Goal: Feedback & Contribution: Contribute content

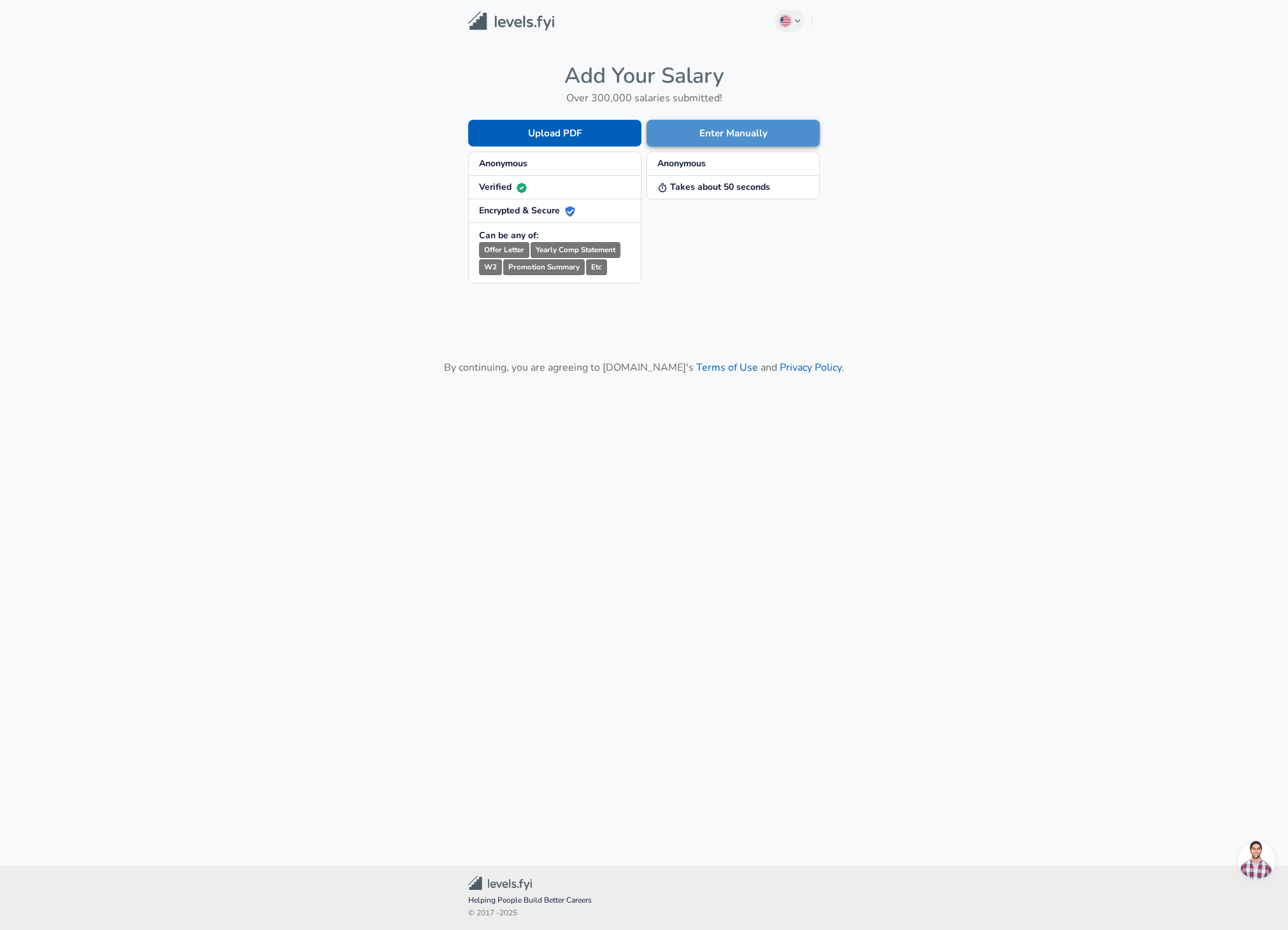
click at [718, 128] on button "Enter Manually" at bounding box center [733, 133] width 173 height 27
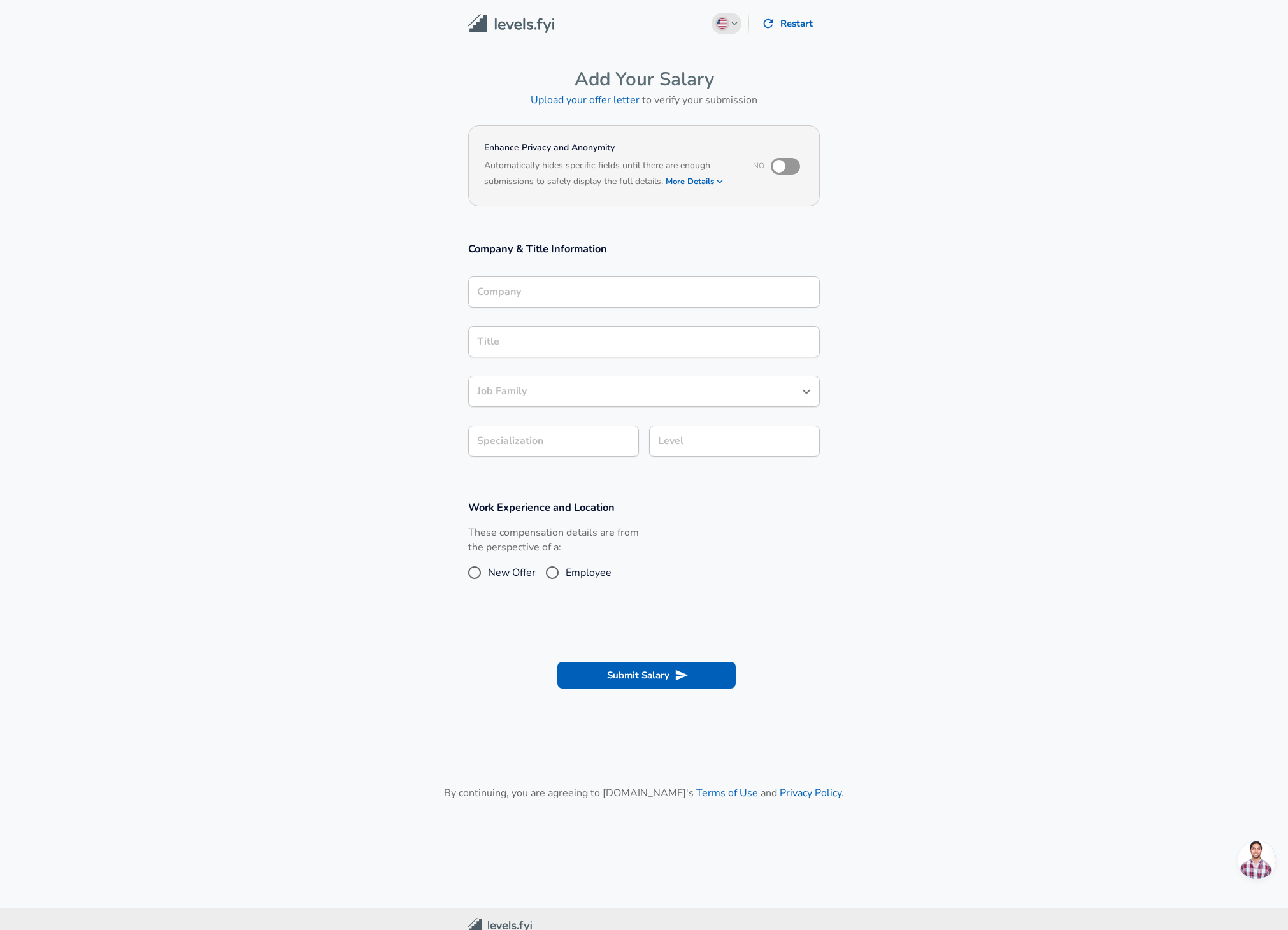
click at [729, 25] on button "English ([GEOGRAPHIC_DATA]) Change" at bounding box center [726, 23] width 31 height 22
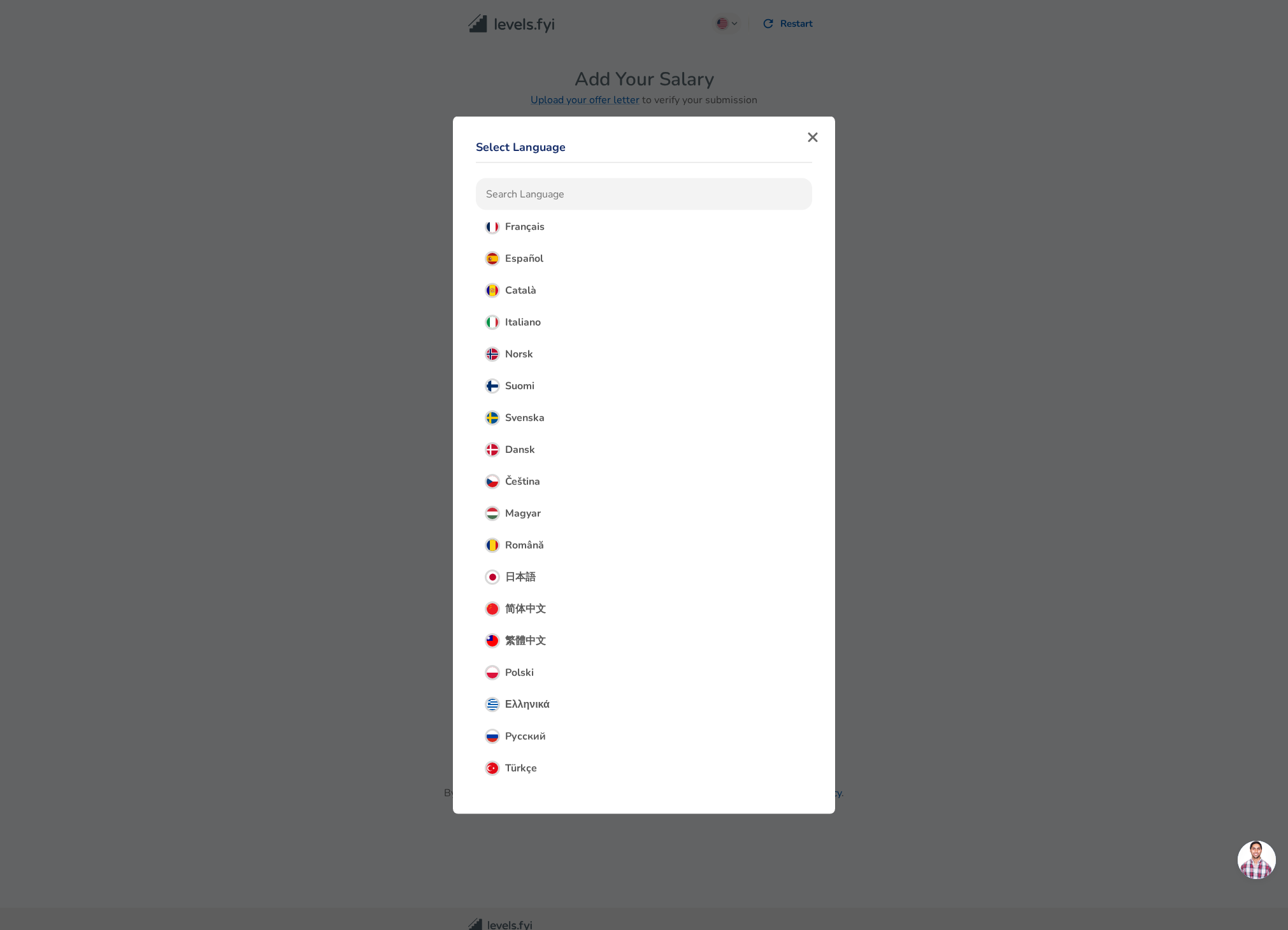
scroll to position [145, 0]
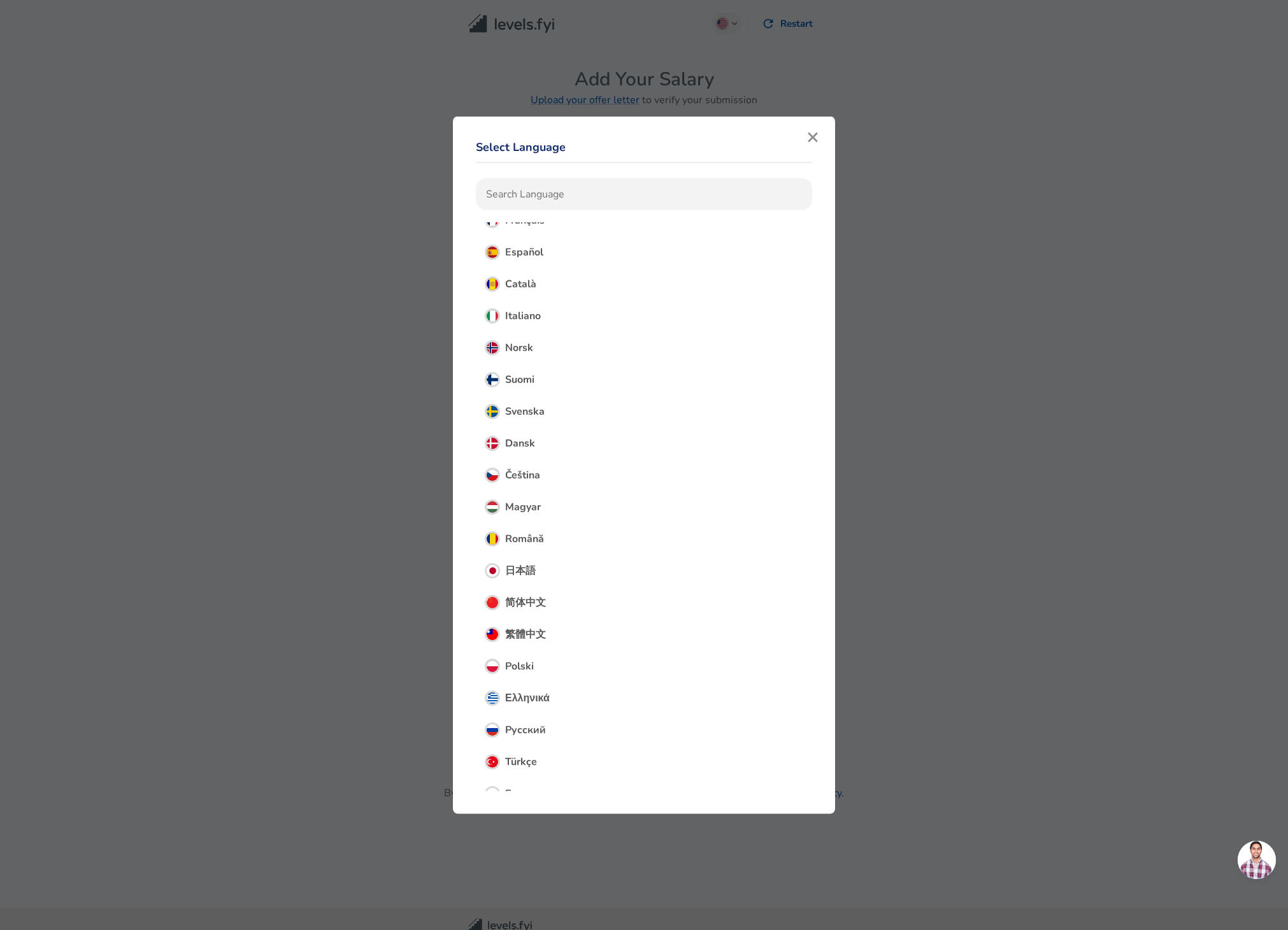
click at [822, 146] on button "button" at bounding box center [813, 138] width 19 height 17
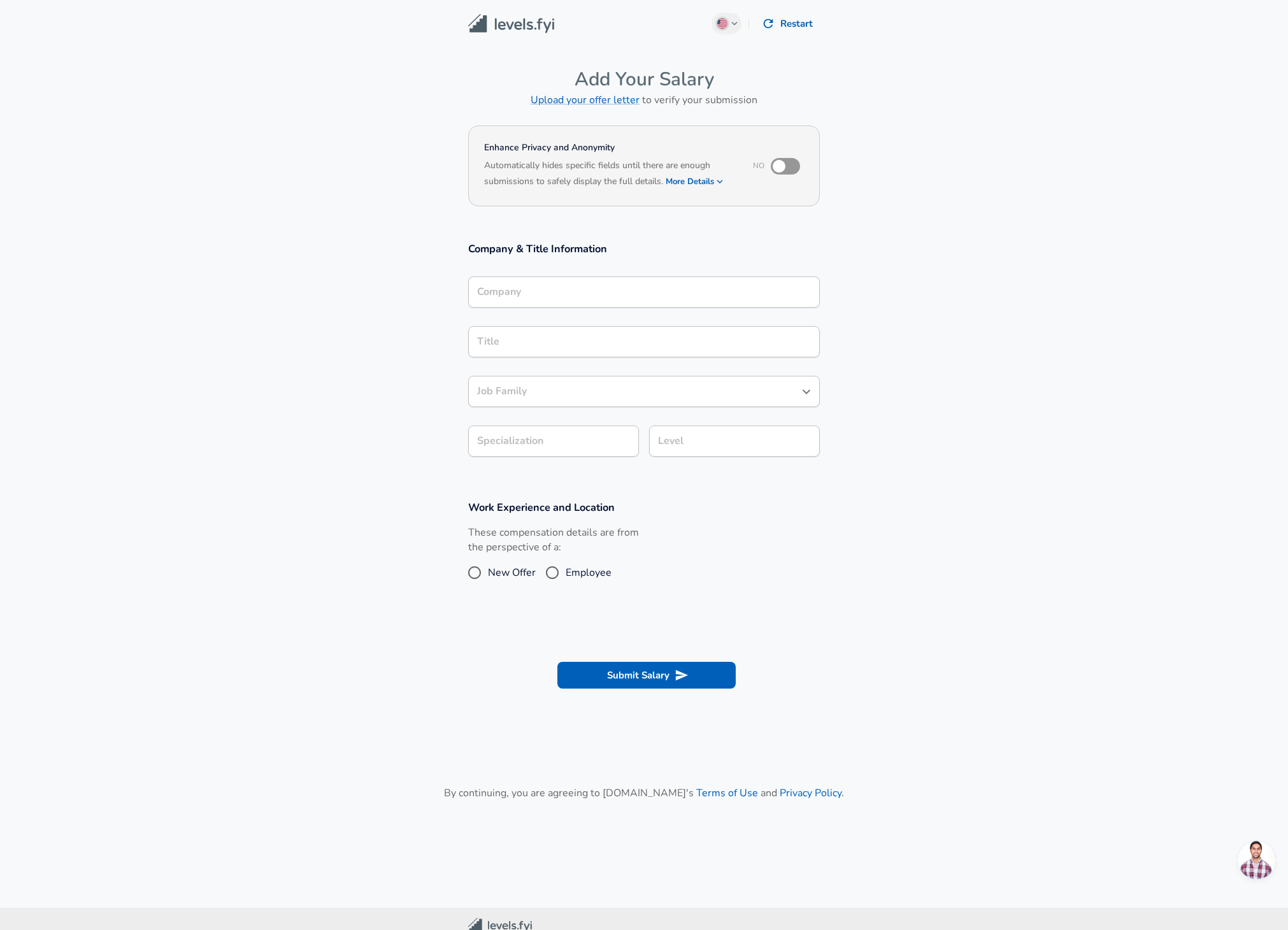
click at [787, 163] on input "checkbox" at bounding box center [779, 166] width 72 height 24
checkbox input "true"
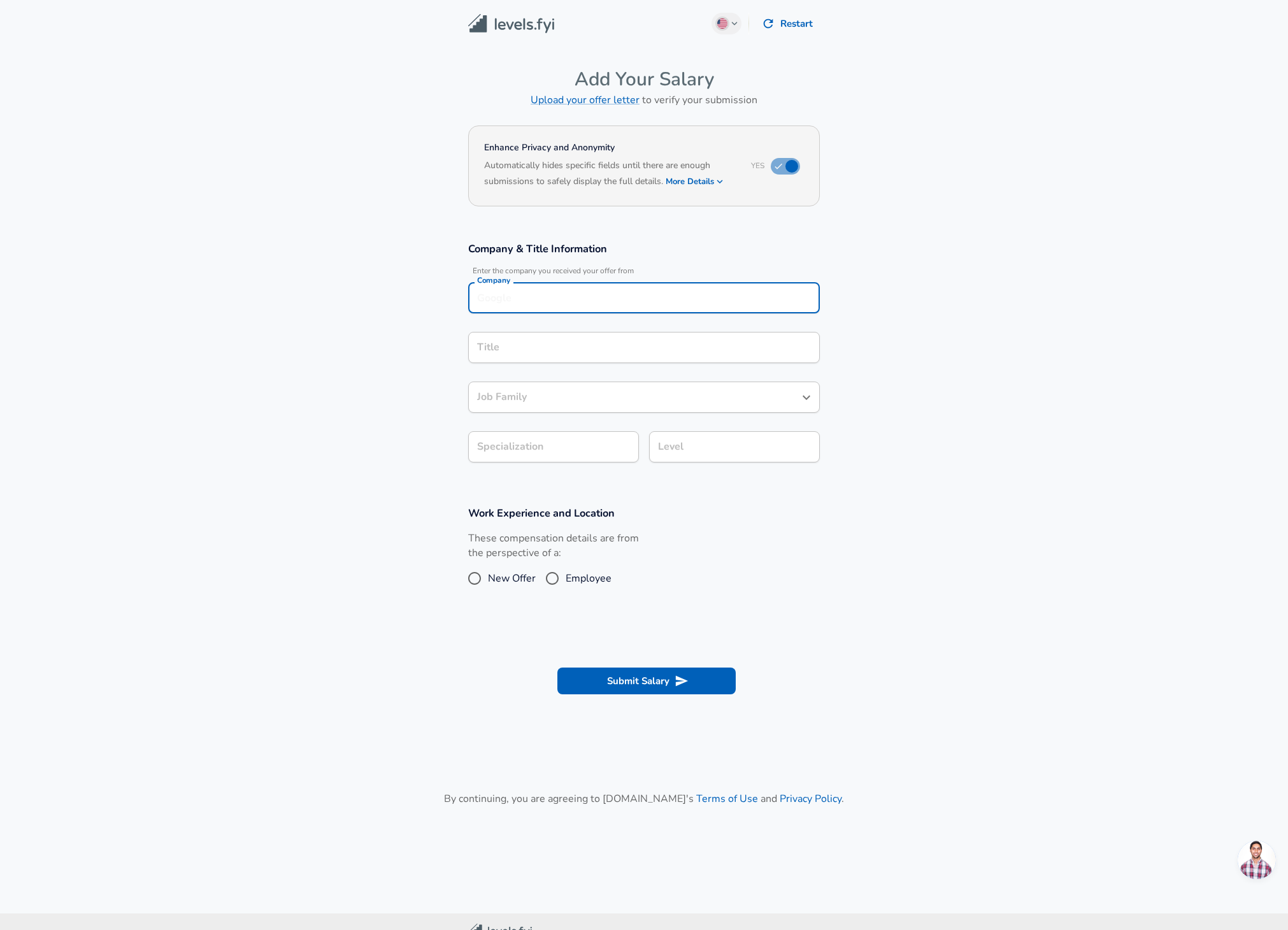
scroll to position [13, 0]
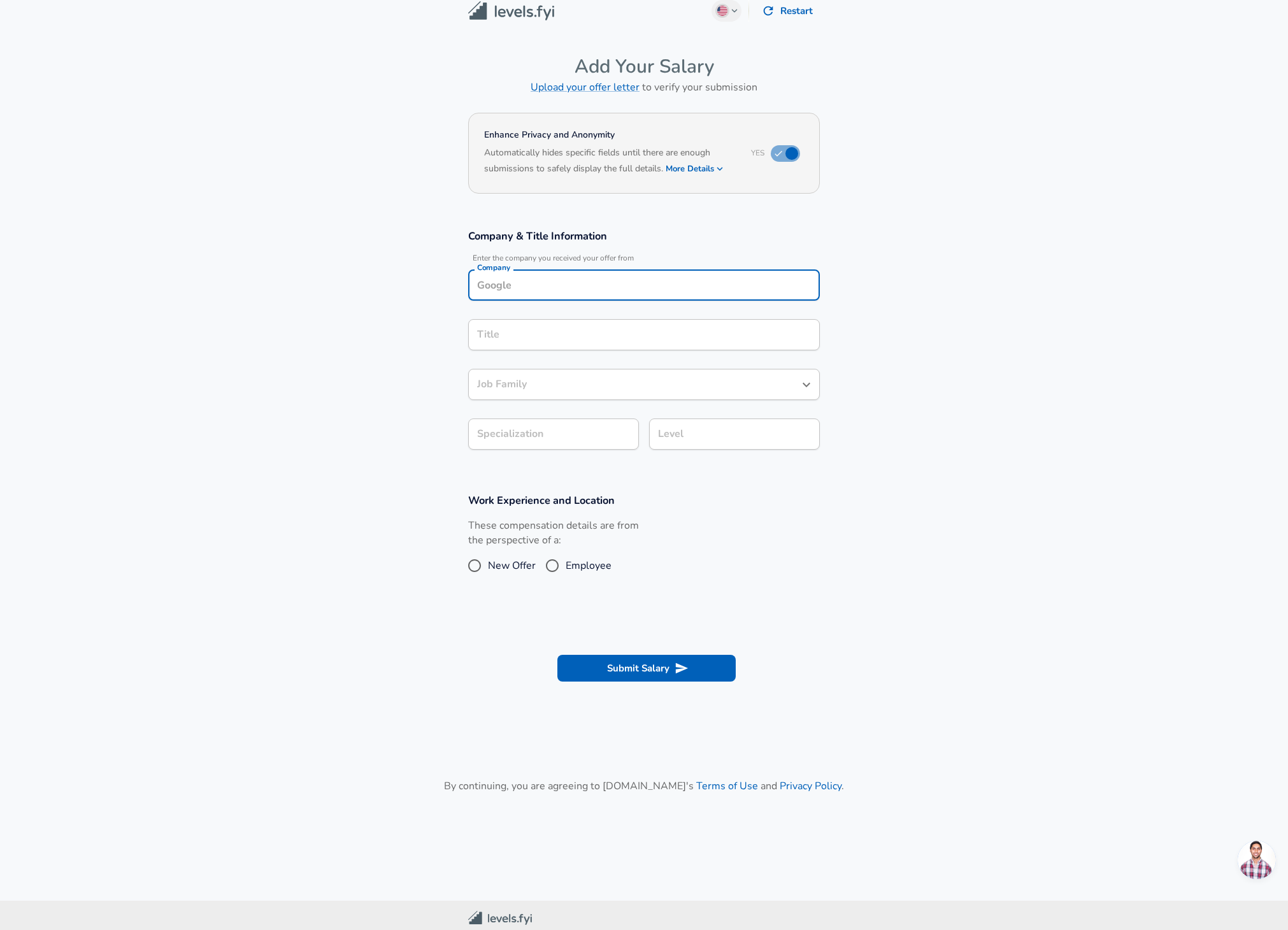
click at [675, 286] on input "Company" at bounding box center [644, 285] width 340 height 20
type input "Apple"
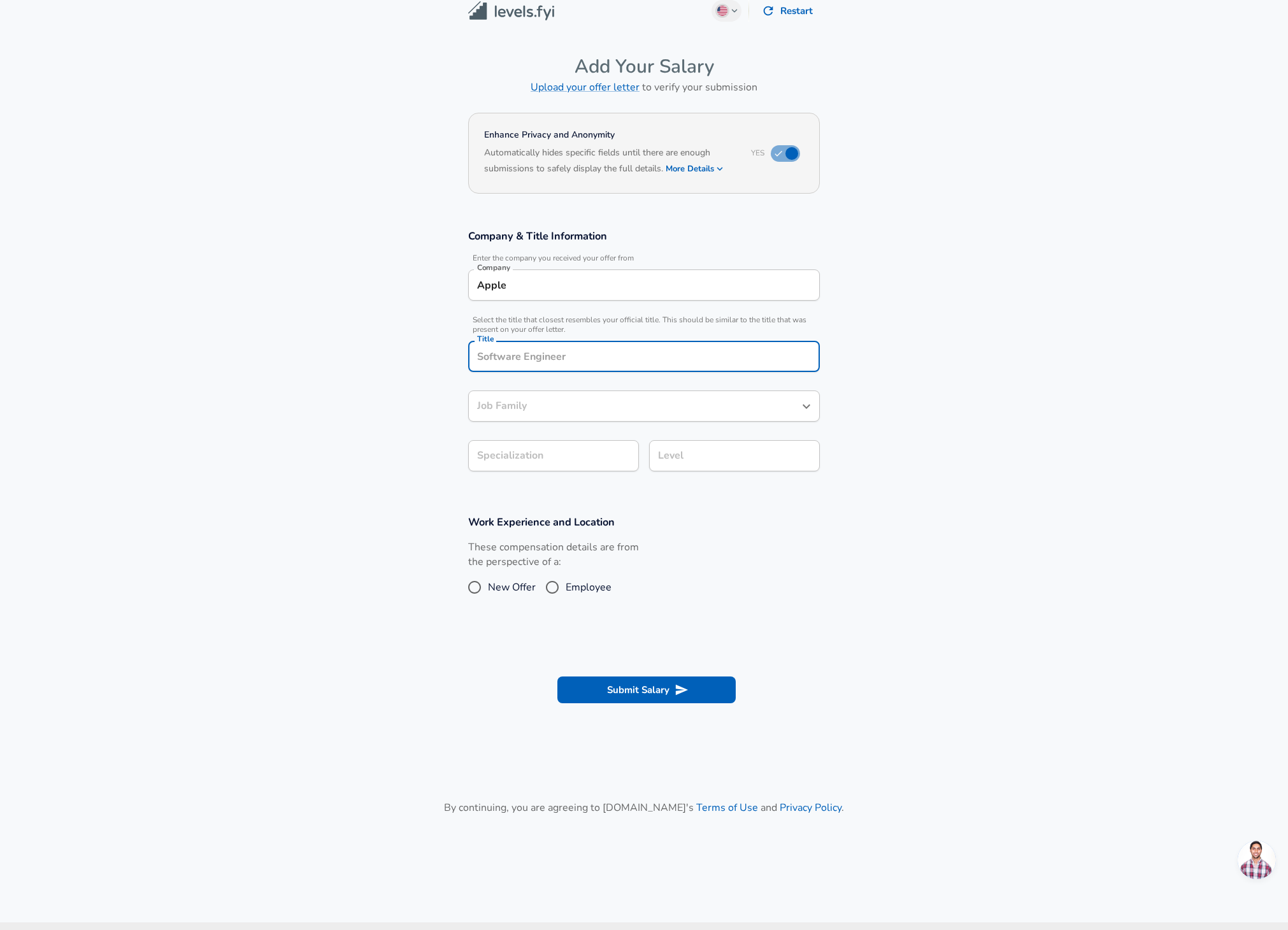
scroll to position [38, 0]
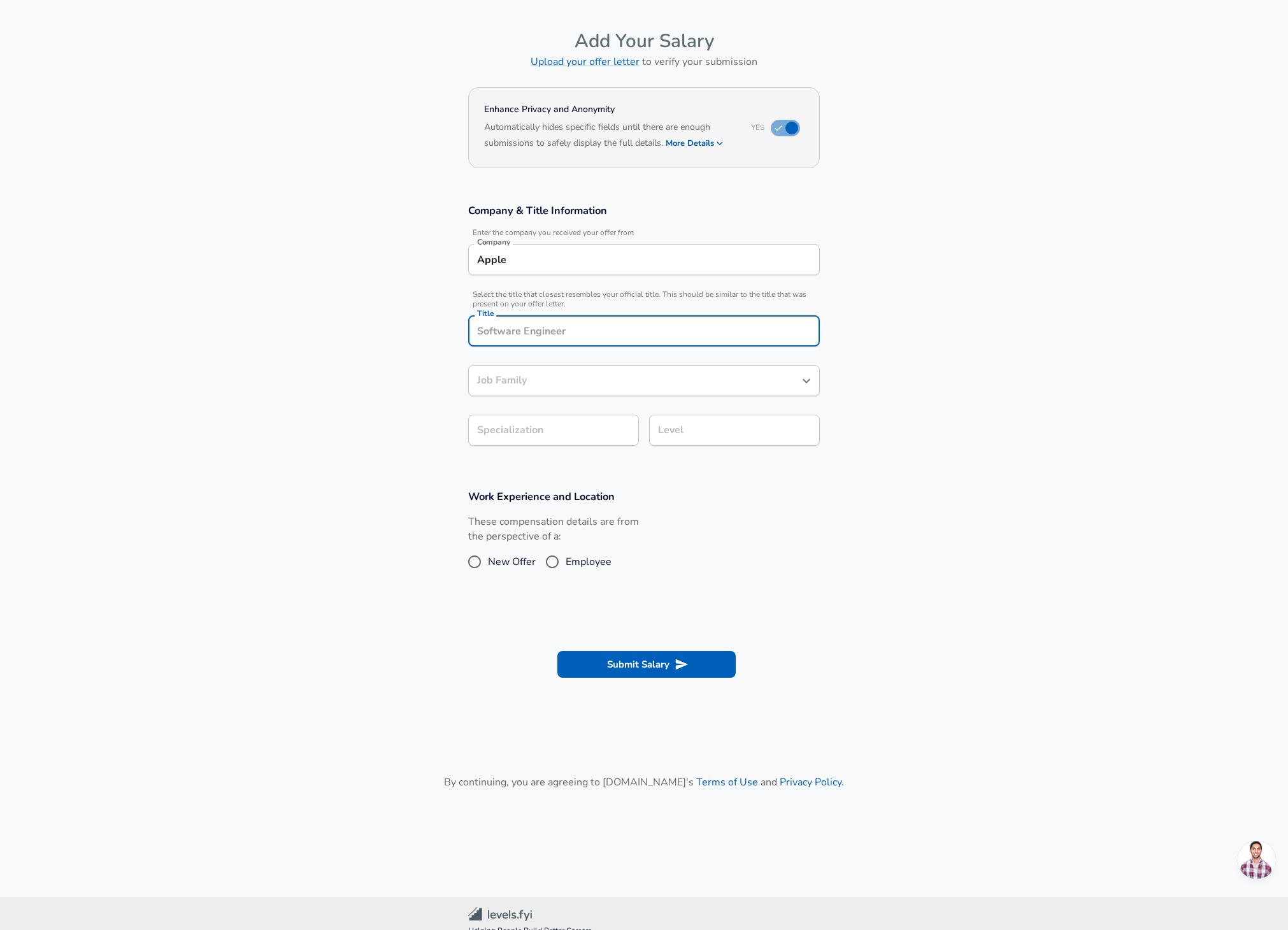
type input "S"
click at [571, 355] on span "eliability Engineer" at bounding box center [547, 360] width 82 height 14
type input "Site Reliability Engineer"
type input "DevOps"
type input "Software Engineer"
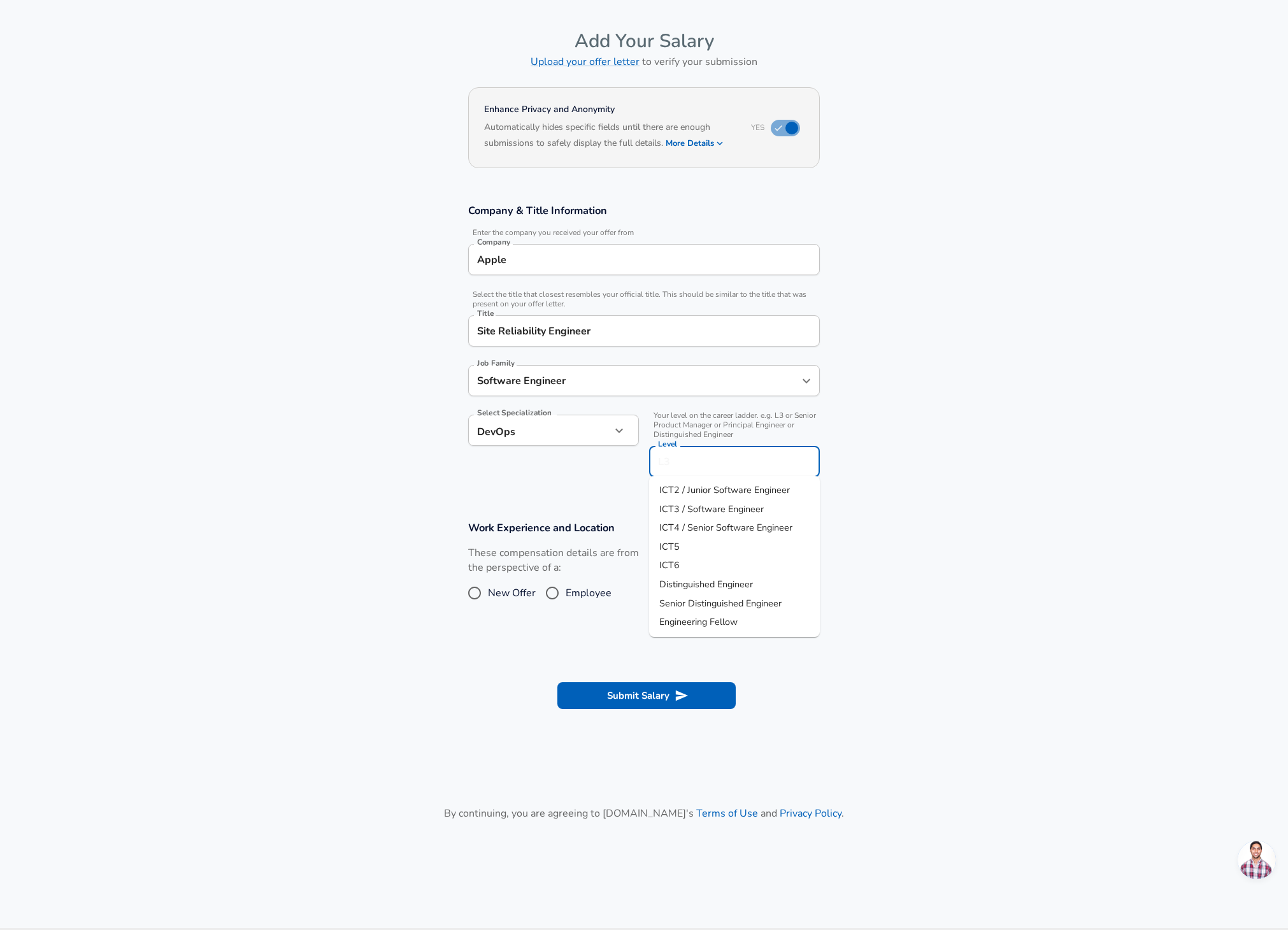
scroll to position [64, 0]
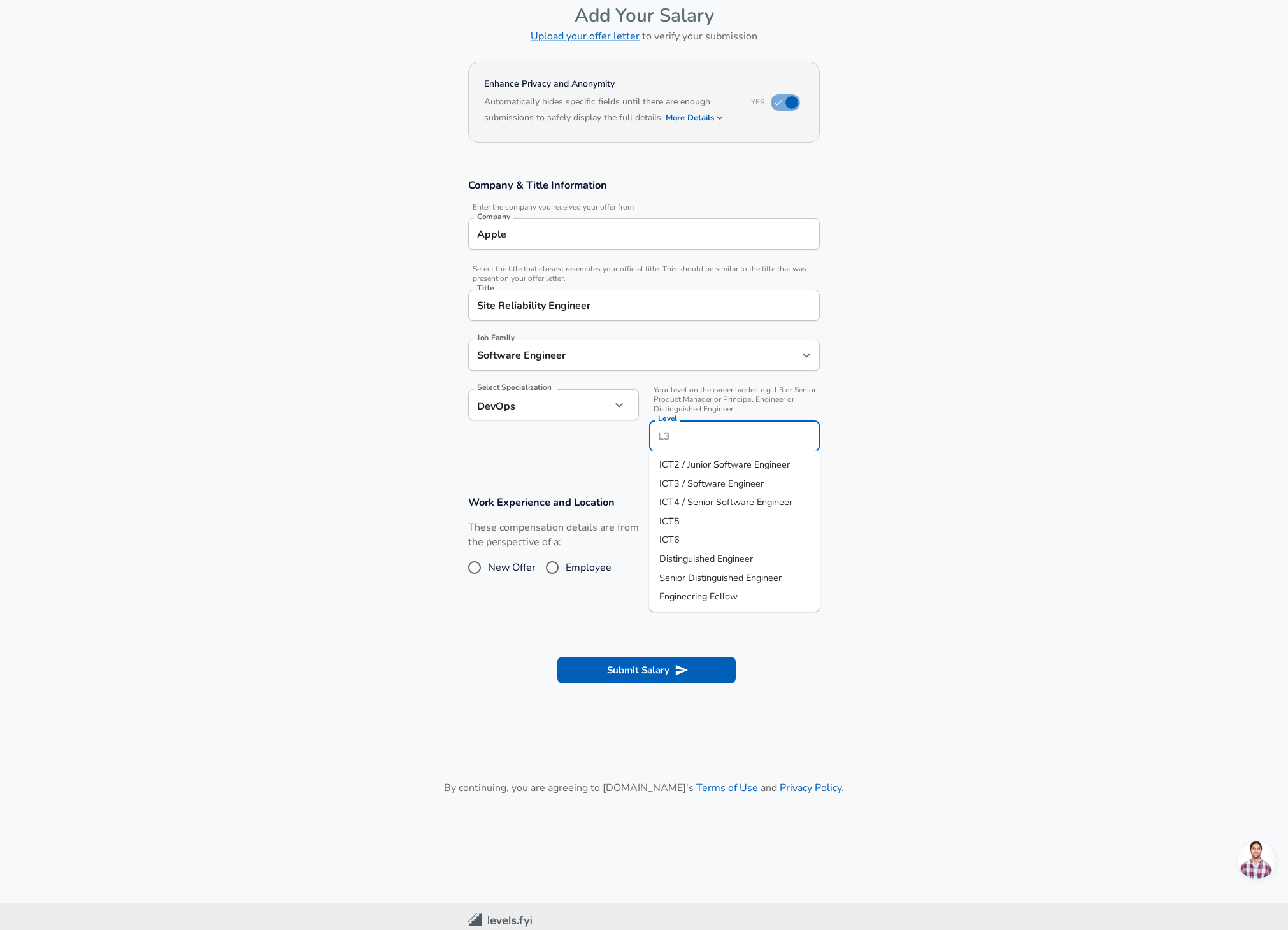
click at [703, 433] on input "Level" at bounding box center [735, 436] width 159 height 20
click at [717, 502] on span "ICT4 / Senior Software Engineer" at bounding box center [726, 502] width 133 height 13
type input "ICT4 / Senior Software Engineer"
click at [554, 568] on input "Employee" at bounding box center [552, 568] width 27 height 21
radio input "true"
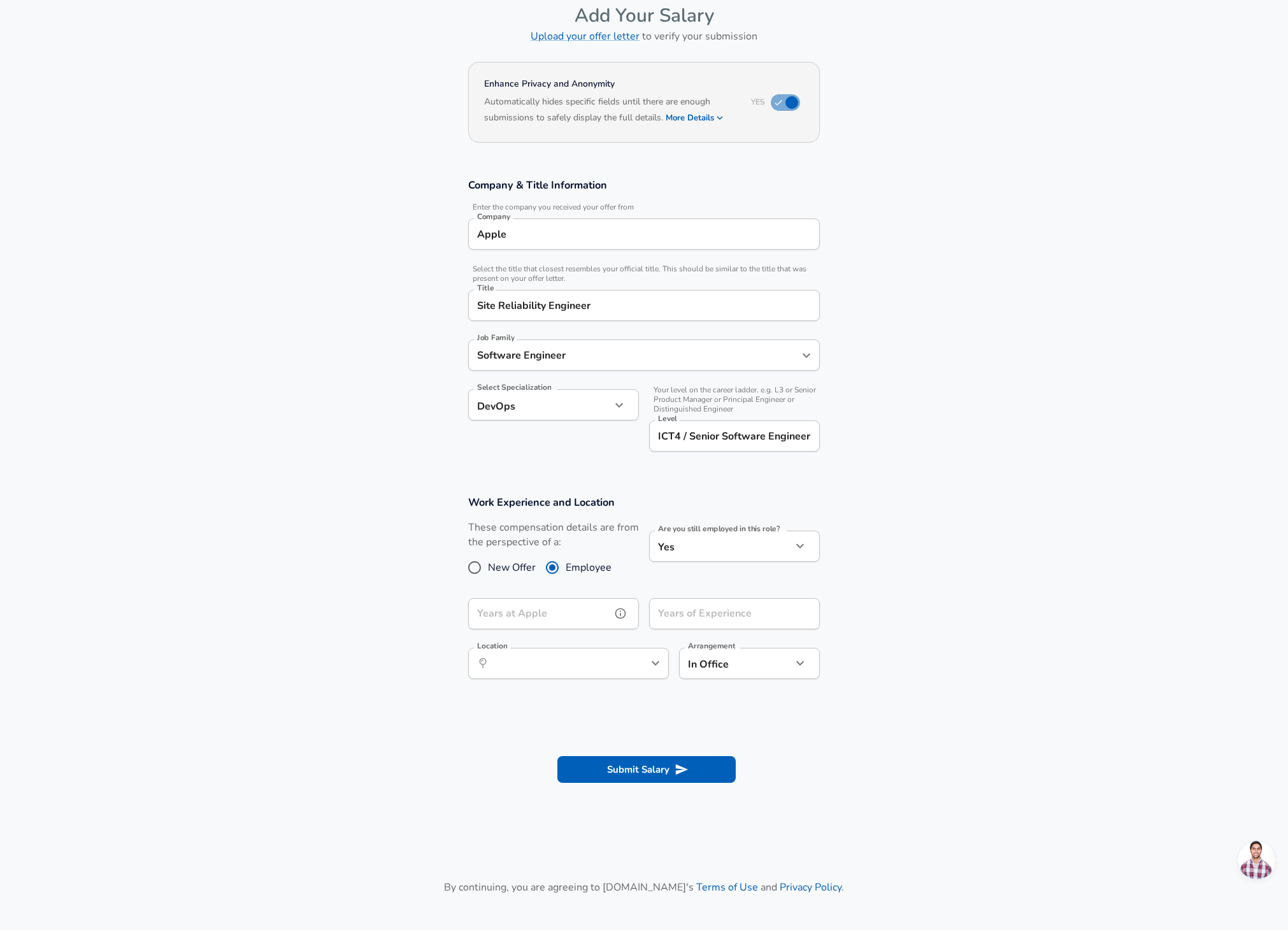
click at [575, 611] on input "Years at Apple" at bounding box center [540, 613] width 142 height 31
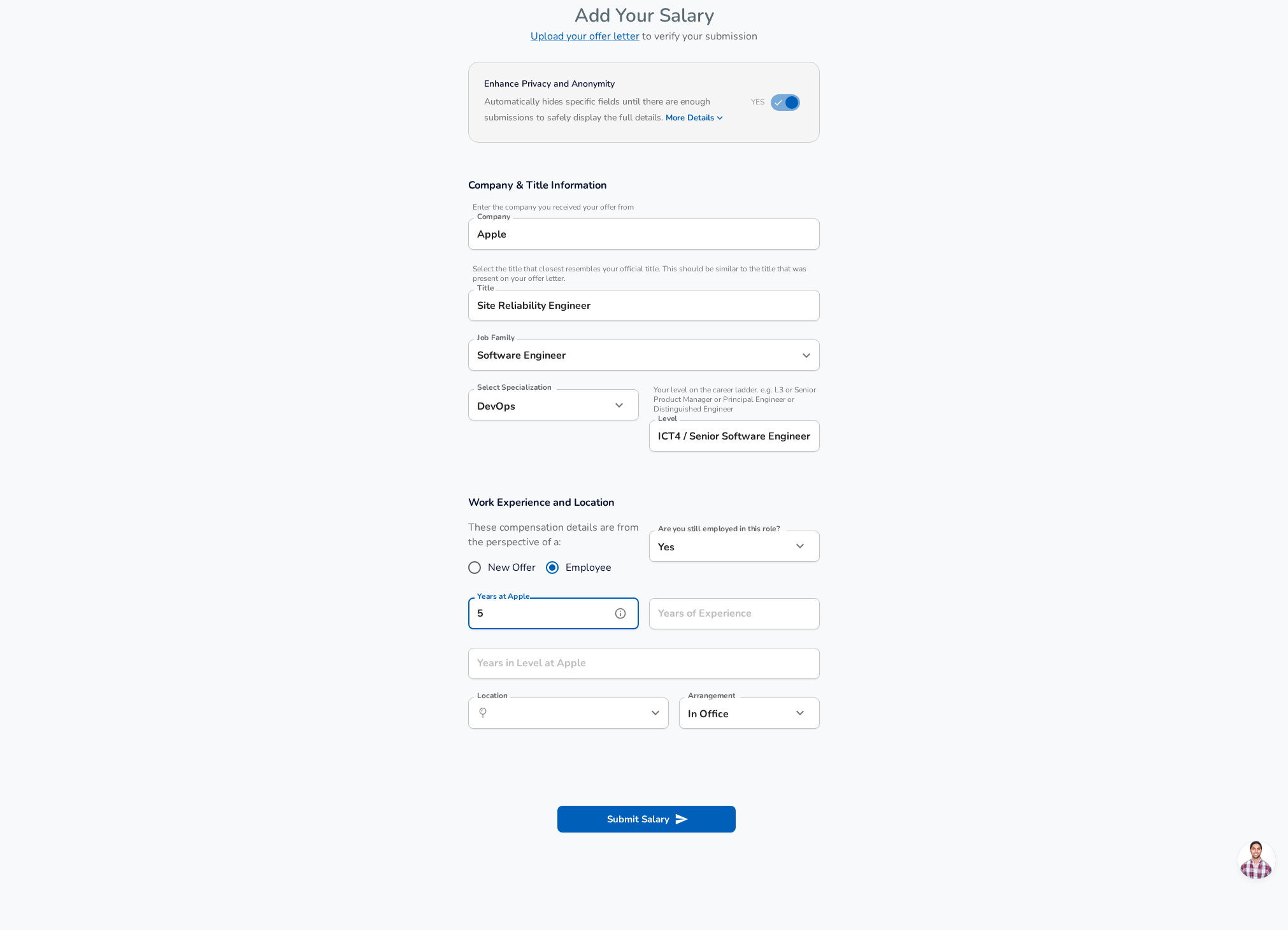
type input "5"
click at [709, 619] on input "Years of Experience" at bounding box center [721, 613] width 142 height 31
type input "11"
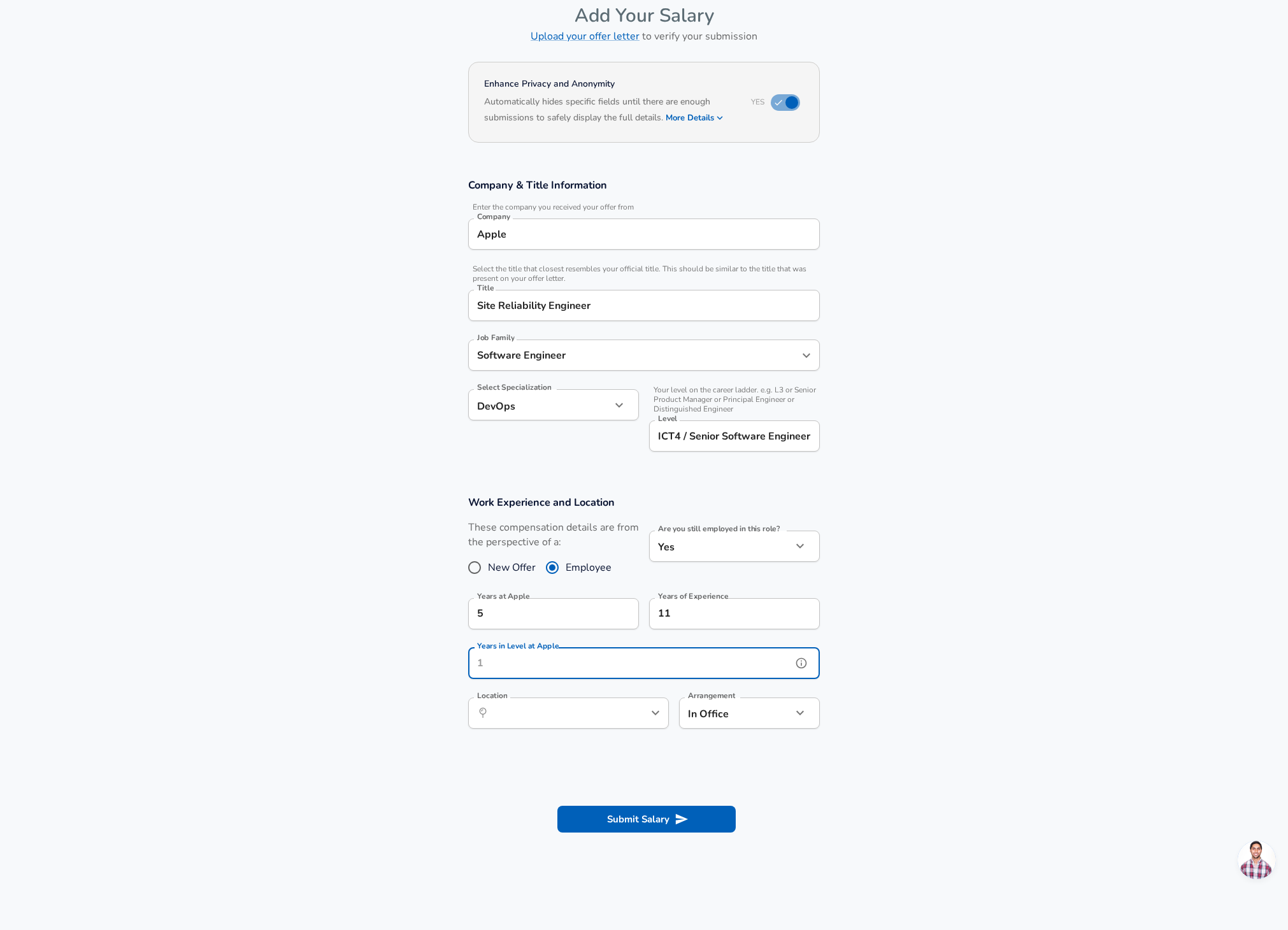
click at [595, 657] on input "Years in Level at Apple" at bounding box center [630, 663] width 323 height 31
type input "2"
click at [369, 683] on section "Work Experience and Location These compensation details are from the perspectiv…" at bounding box center [644, 618] width 1288 height 277
click at [516, 707] on input "Location" at bounding box center [554, 712] width 130 height 20
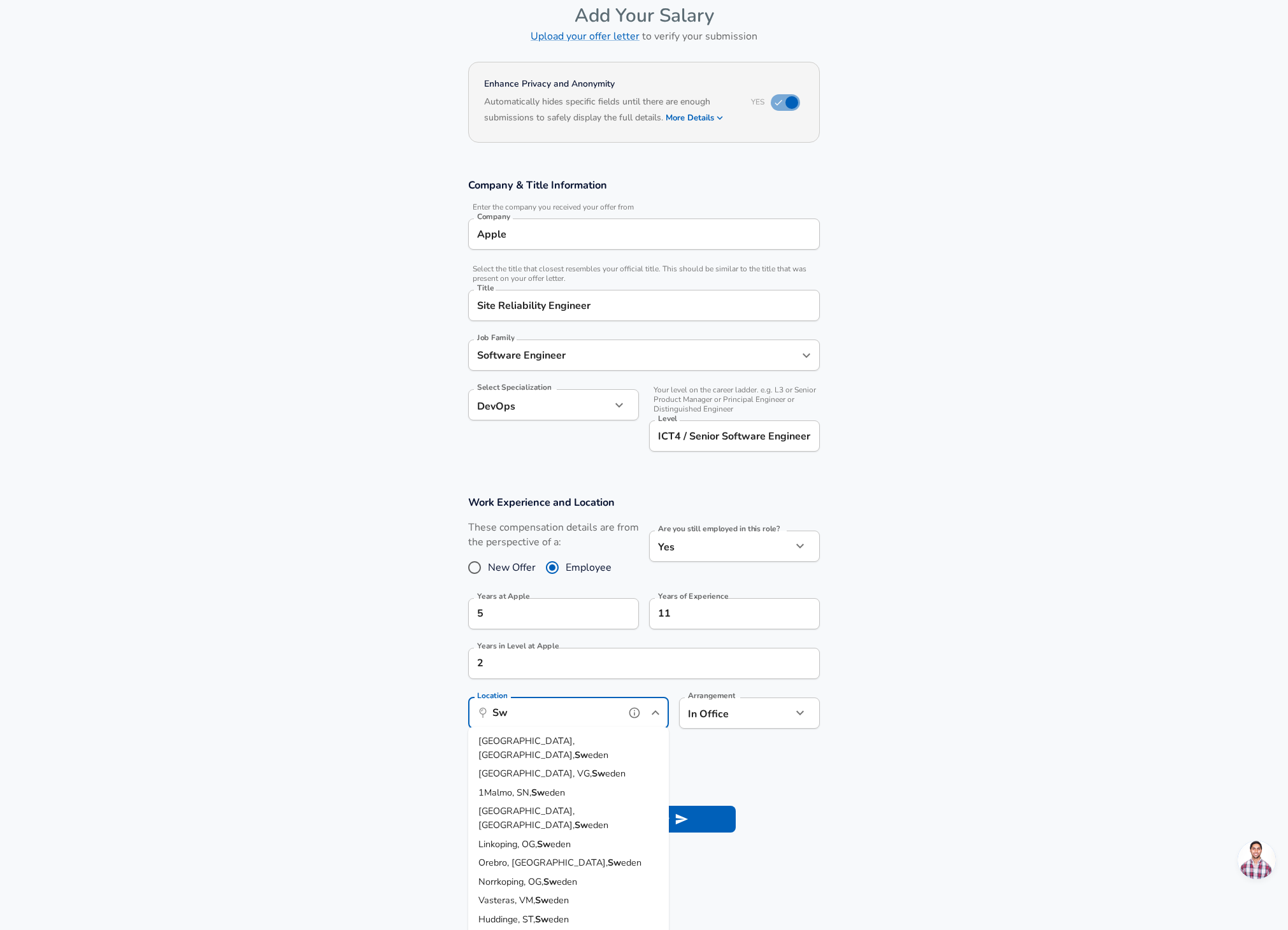
type input "S"
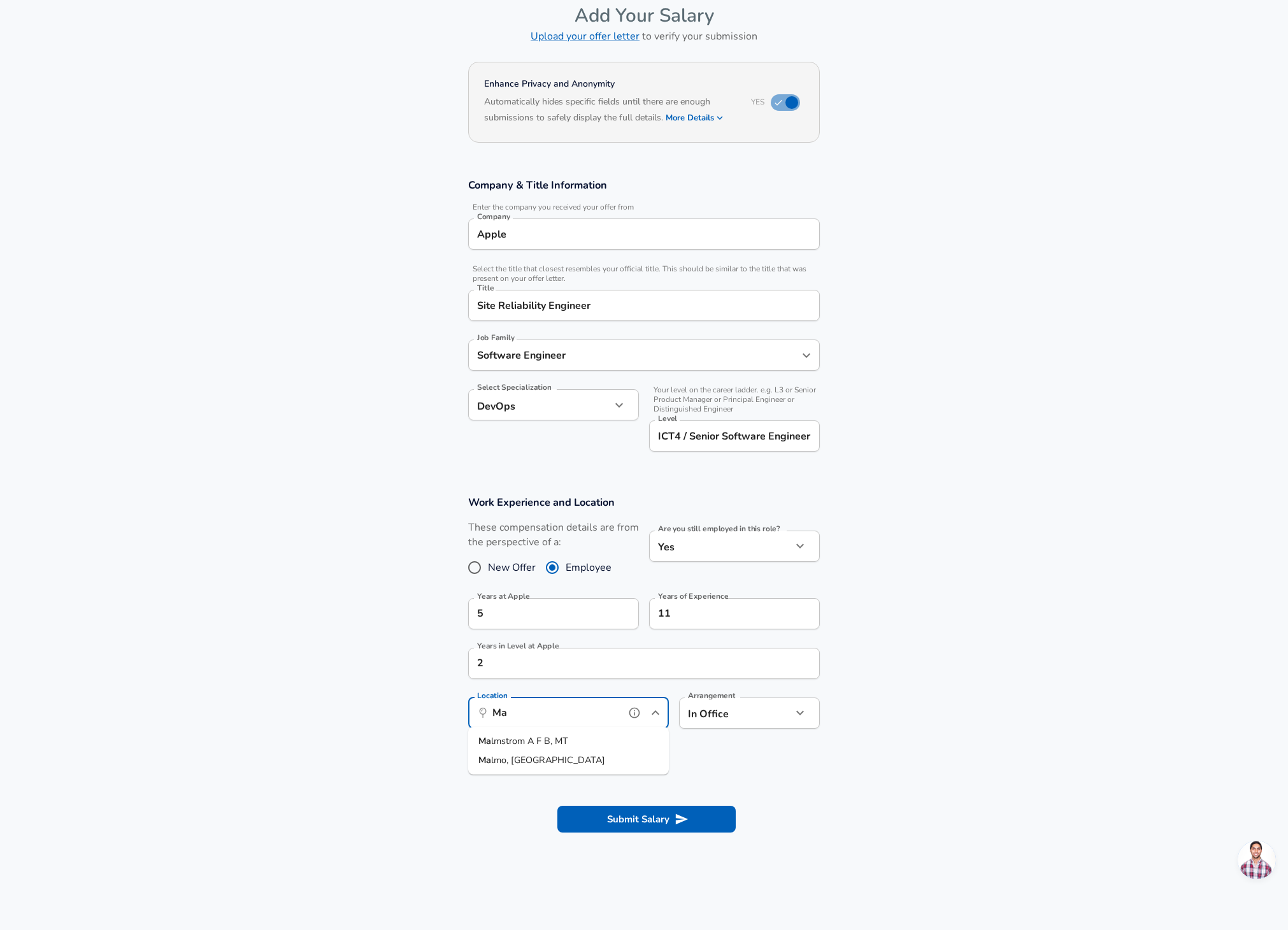
type input "M"
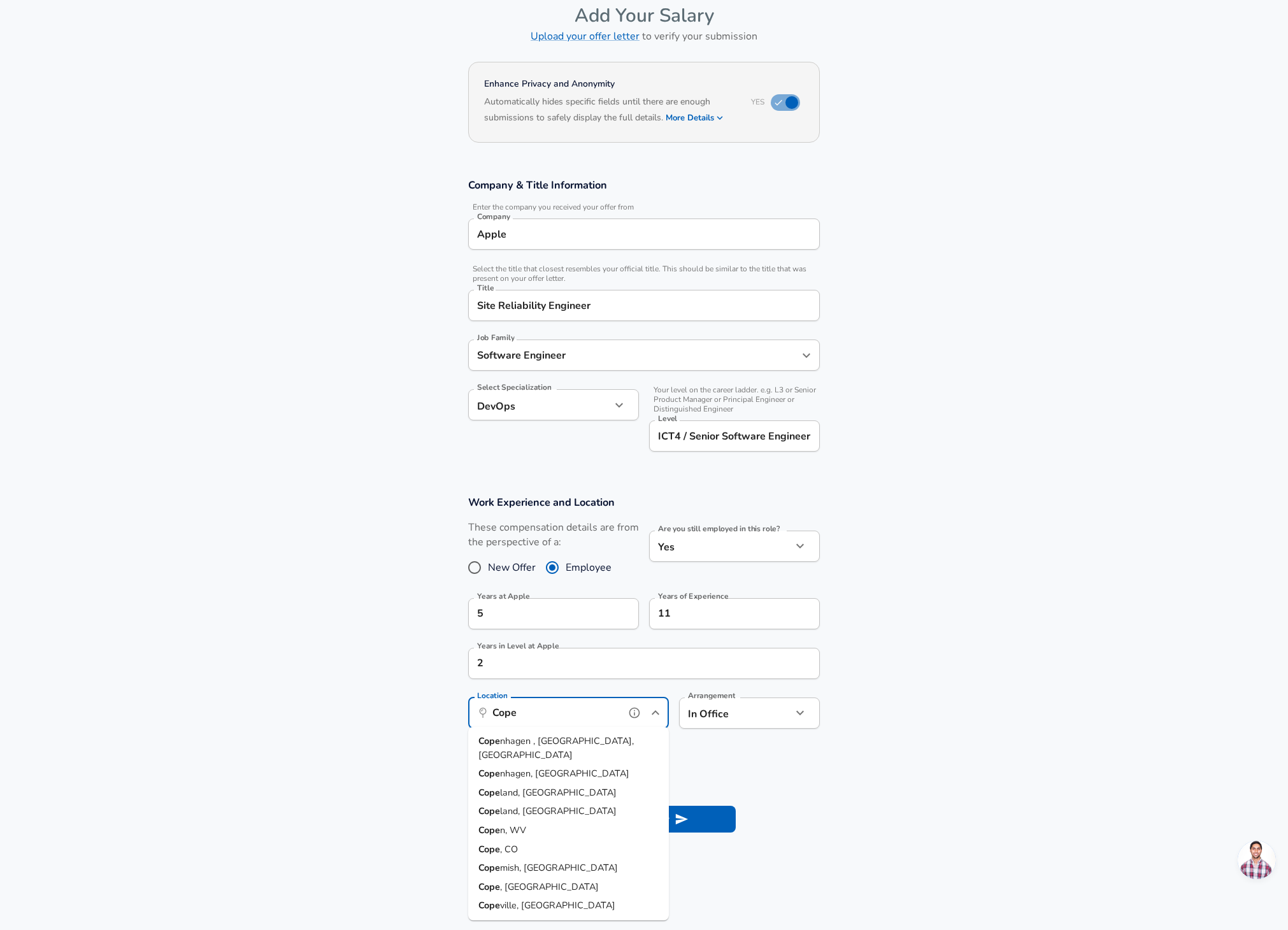
click at [531, 741] on span "nhagen , [GEOGRAPHIC_DATA], [GEOGRAPHIC_DATA]" at bounding box center [556, 748] width 156 height 27
type input "[GEOGRAPHIC_DATA] , [GEOGRAPHIC_DATA], [GEOGRAPHIC_DATA]"
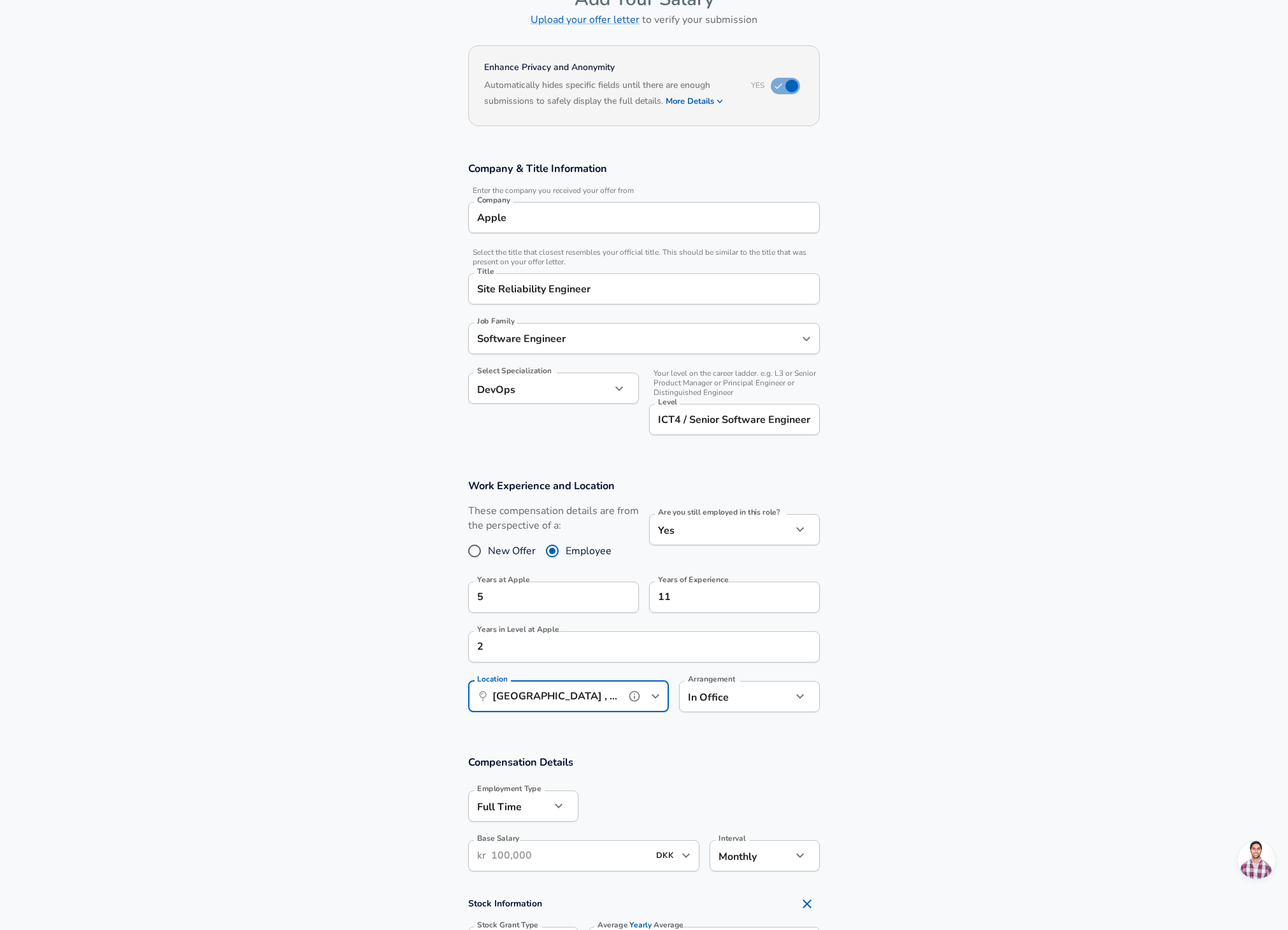
scroll to position [88, 0]
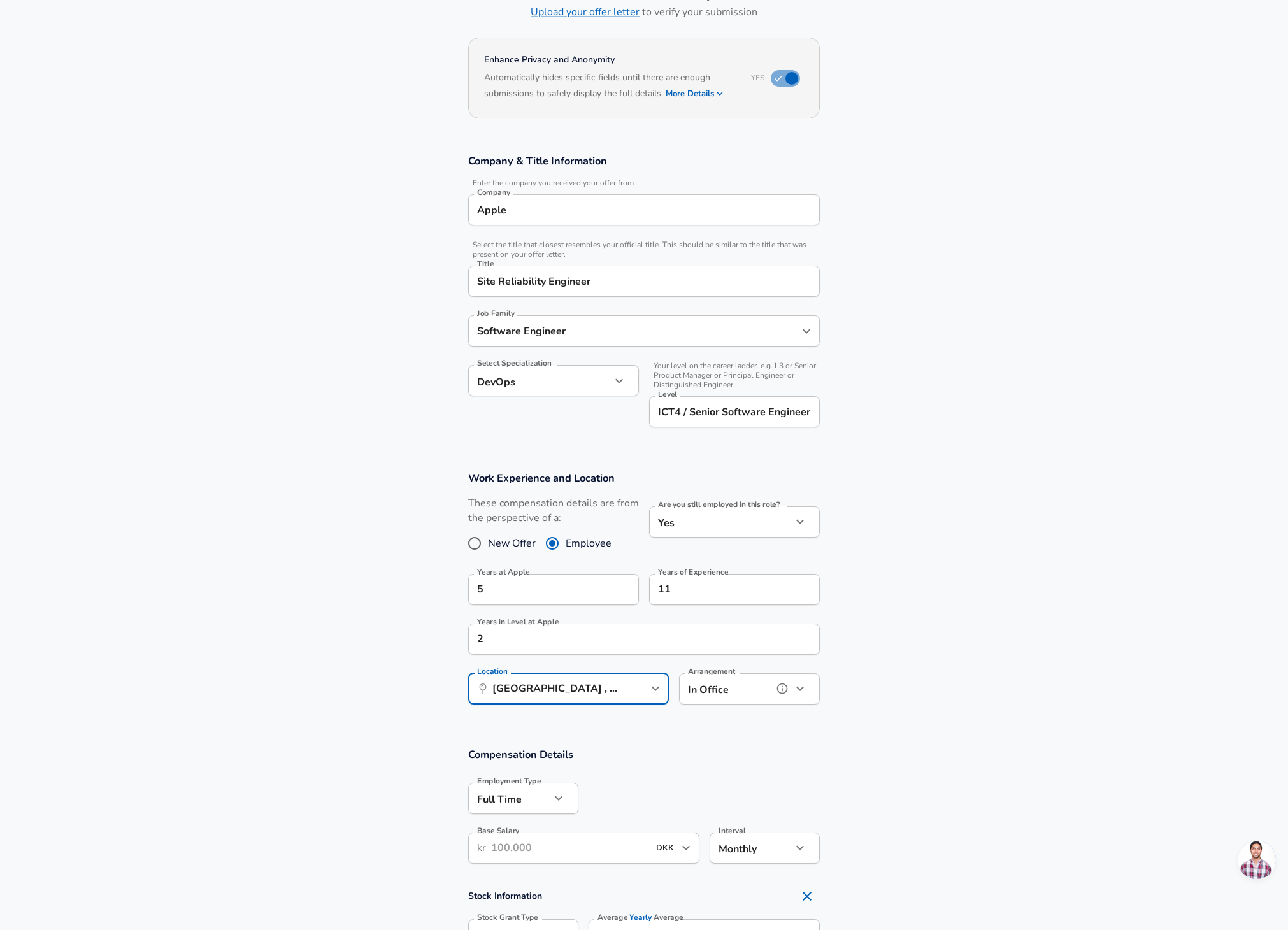
click at [801, 683] on icon "button" at bounding box center [801, 689] width 15 height 15
click at [737, 749] on li "Hybrid" at bounding box center [750, 755] width 141 height 19
type input "hybrid"
click at [825, 765] on div "Compensation Details Employment Type [DEMOGRAPHIC_DATA] full_time Employment Ty…" at bounding box center [644, 809] width 382 height 125
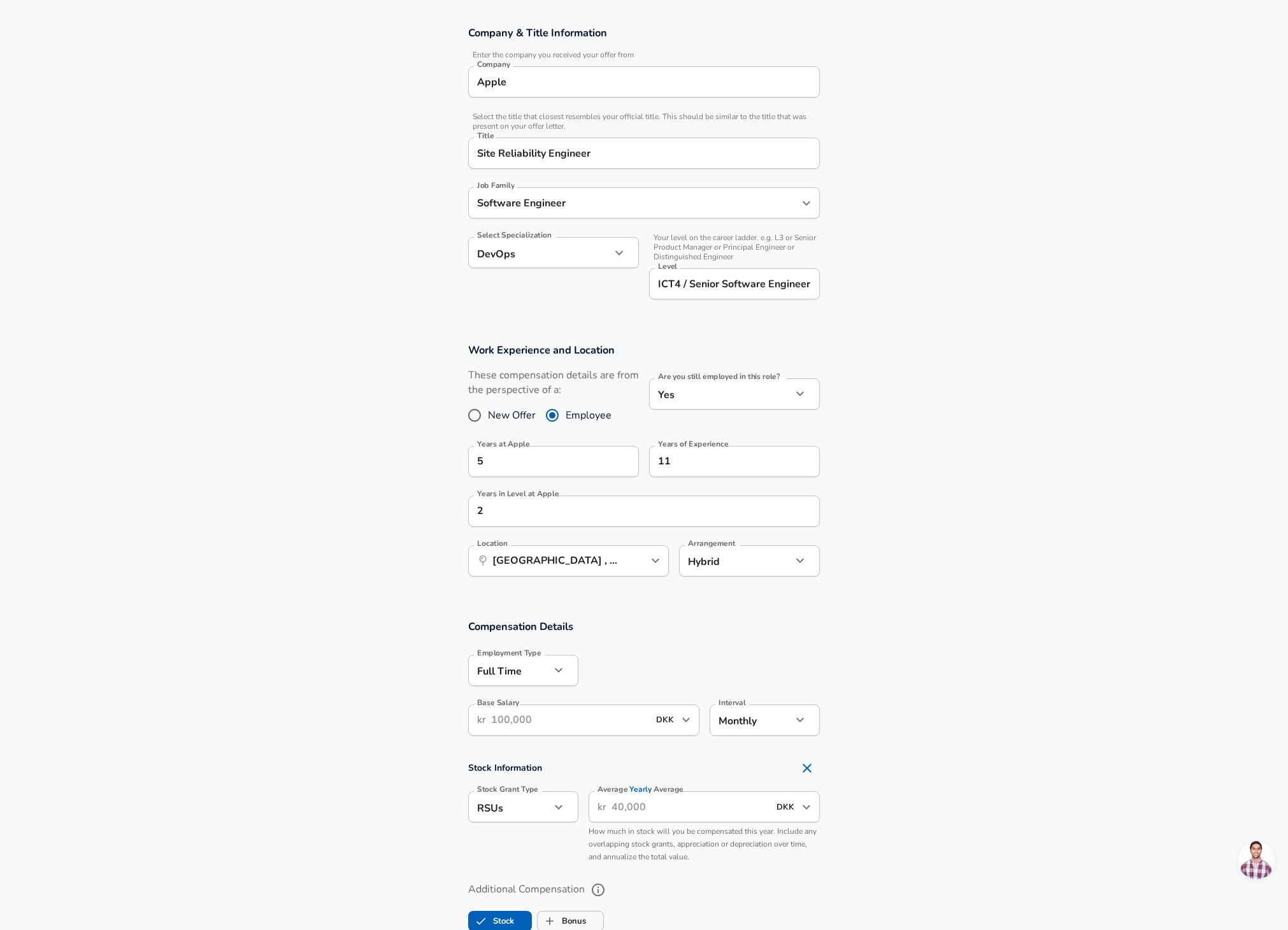
scroll to position [270, 0]
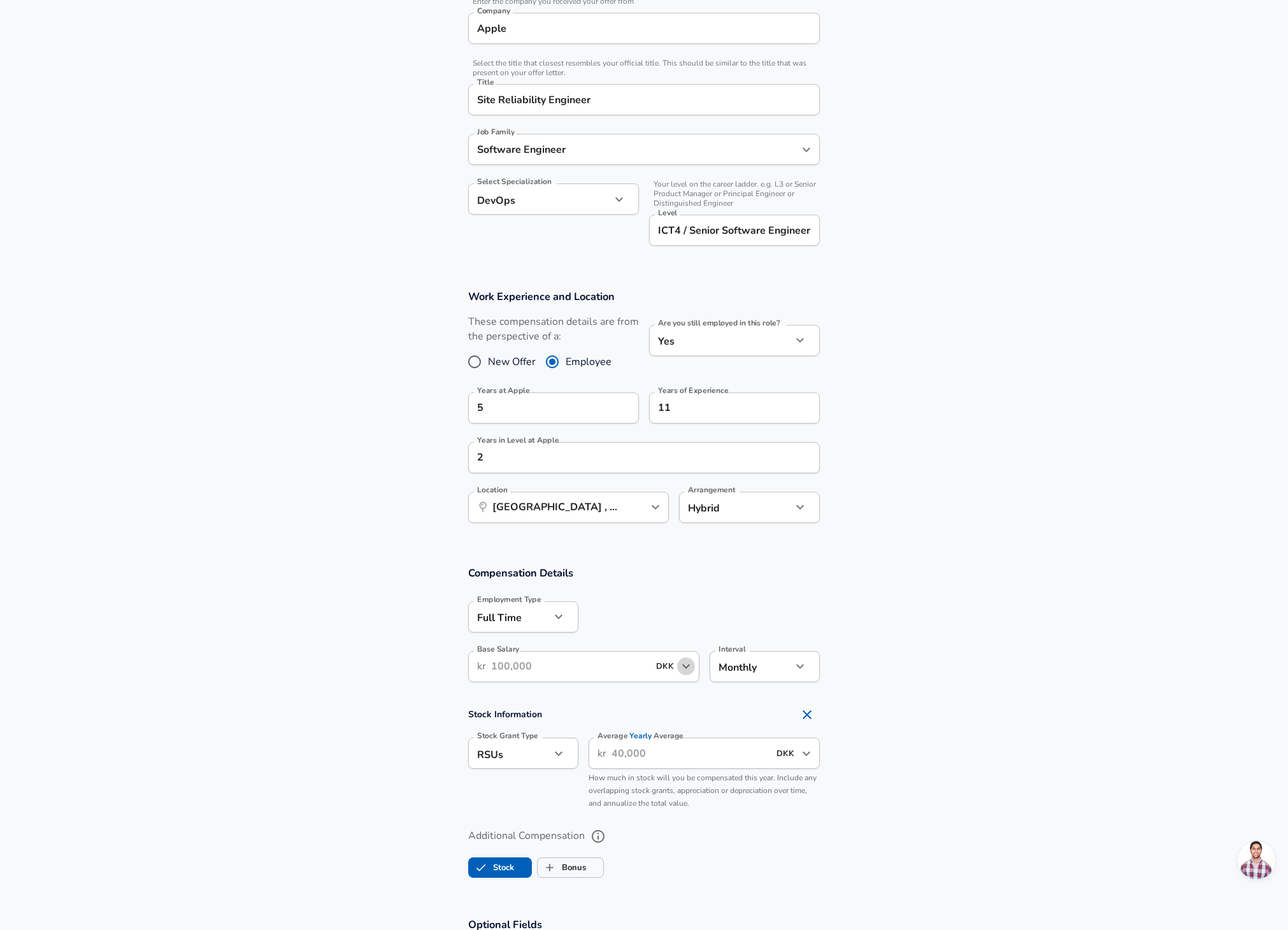
click at [688, 671] on icon "Open" at bounding box center [686, 667] width 15 height 15
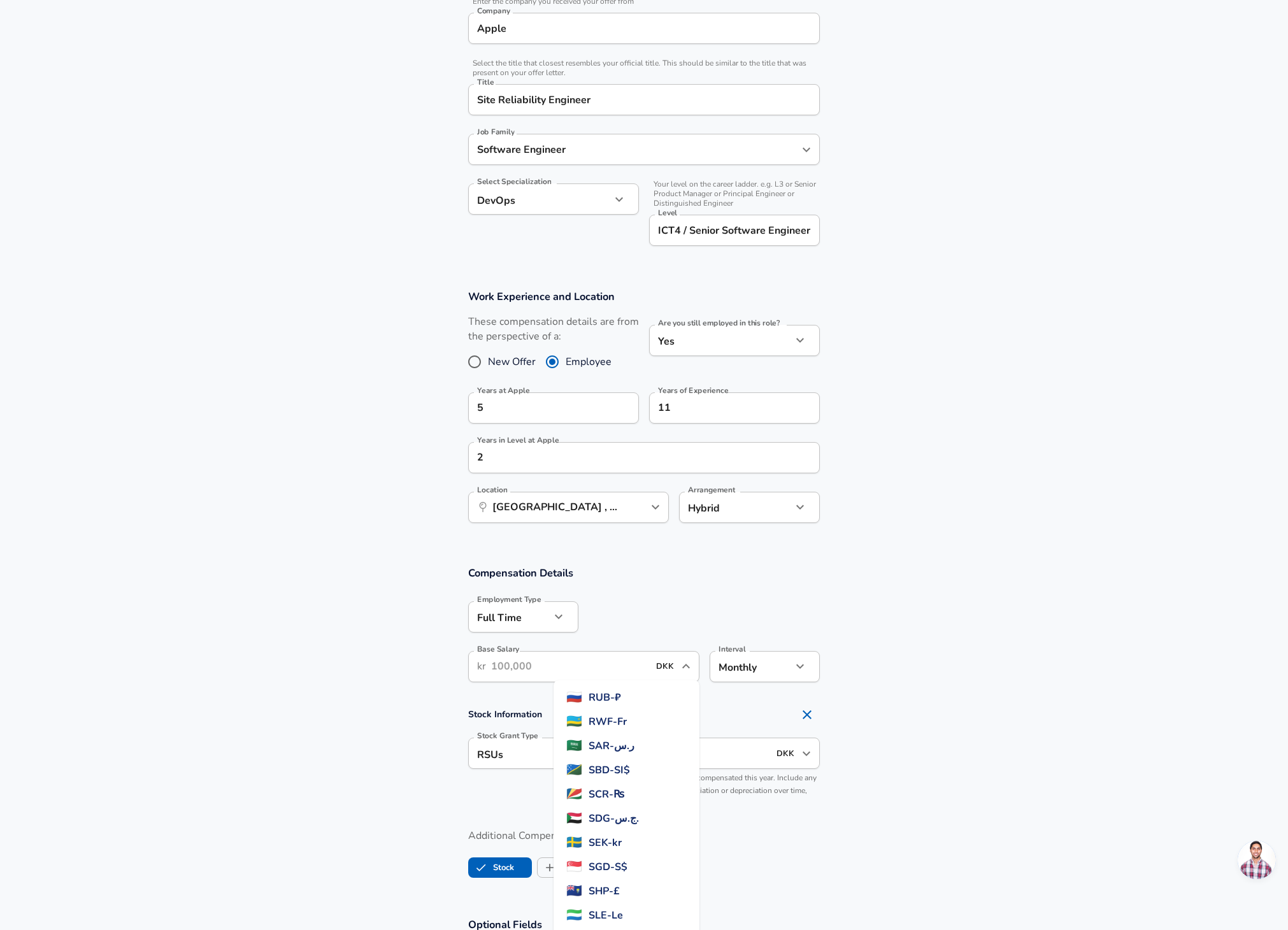
scroll to position [2927, 0]
click at [622, 834] on span "SEK - kr" at bounding box center [605, 840] width 33 height 15
type input "SEK"
click at [781, 661] on body "We value your privacy We use cookies to enhance your browsing experience, serve…" at bounding box center [644, 195] width 1288 height 930
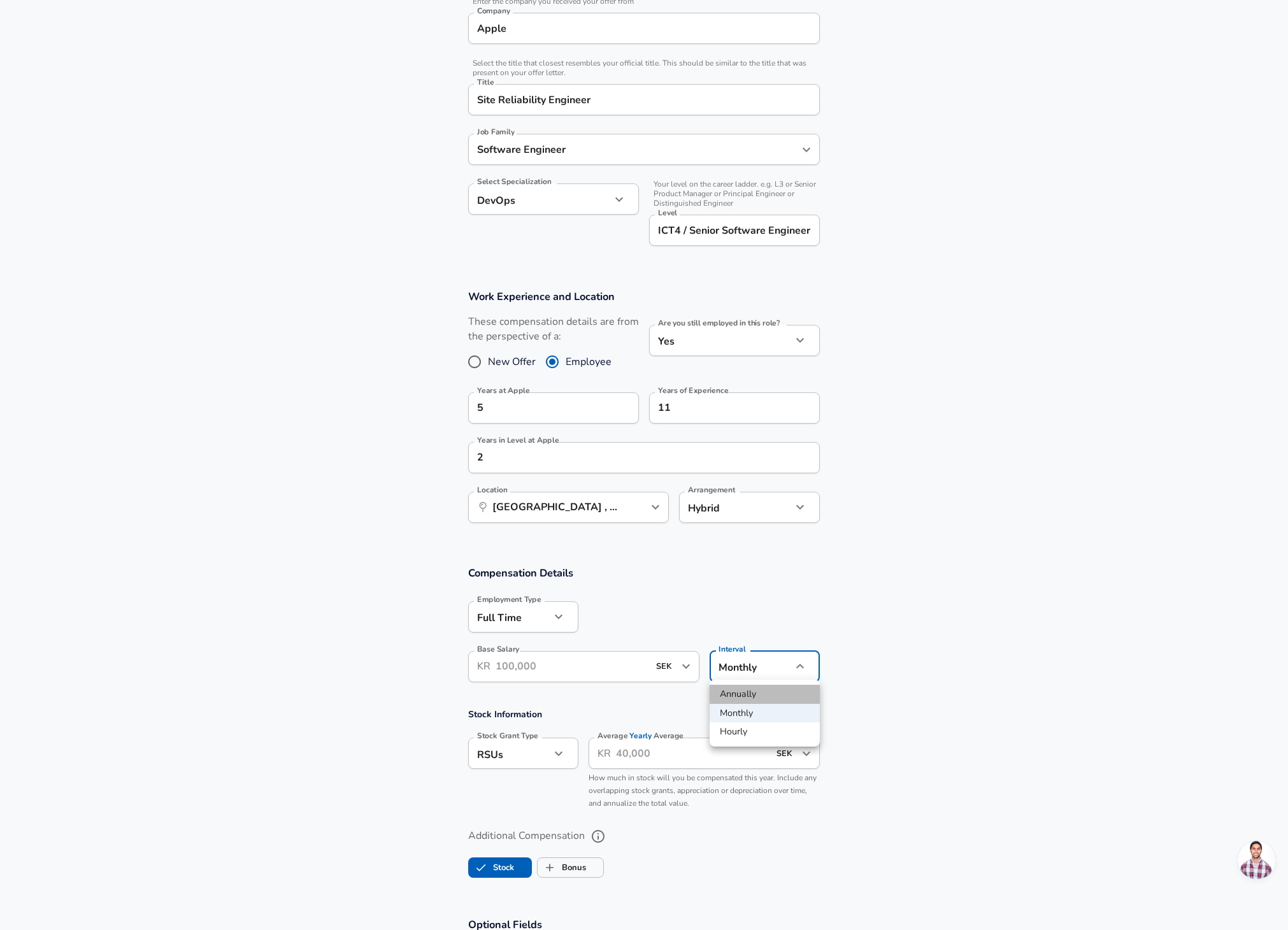
click at [756, 691] on li "Annually" at bounding box center [765, 695] width 111 height 19
type input "yearly"
click at [571, 666] on input "Base Salary" at bounding box center [572, 667] width 153 height 31
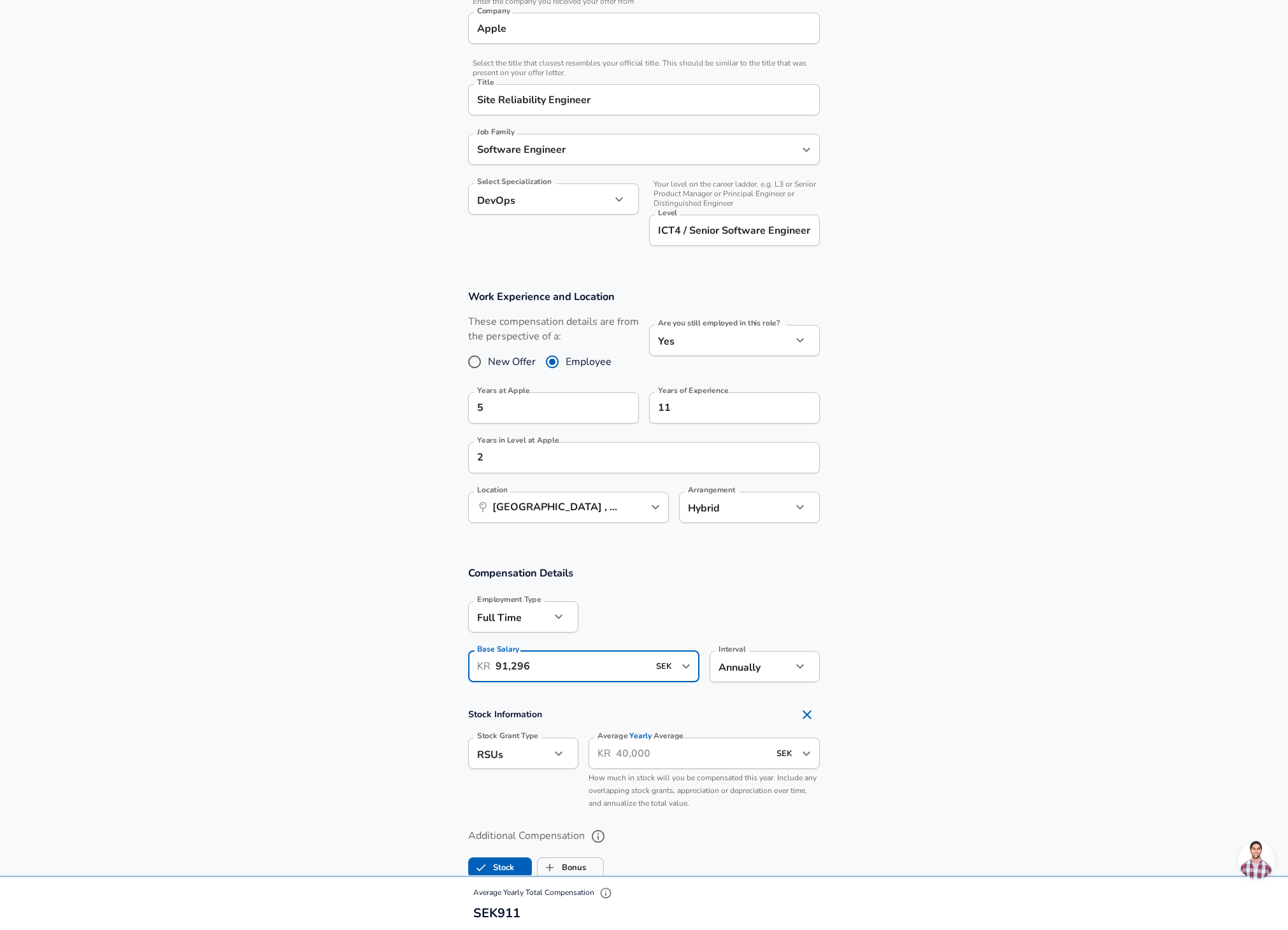
type input "912,965"
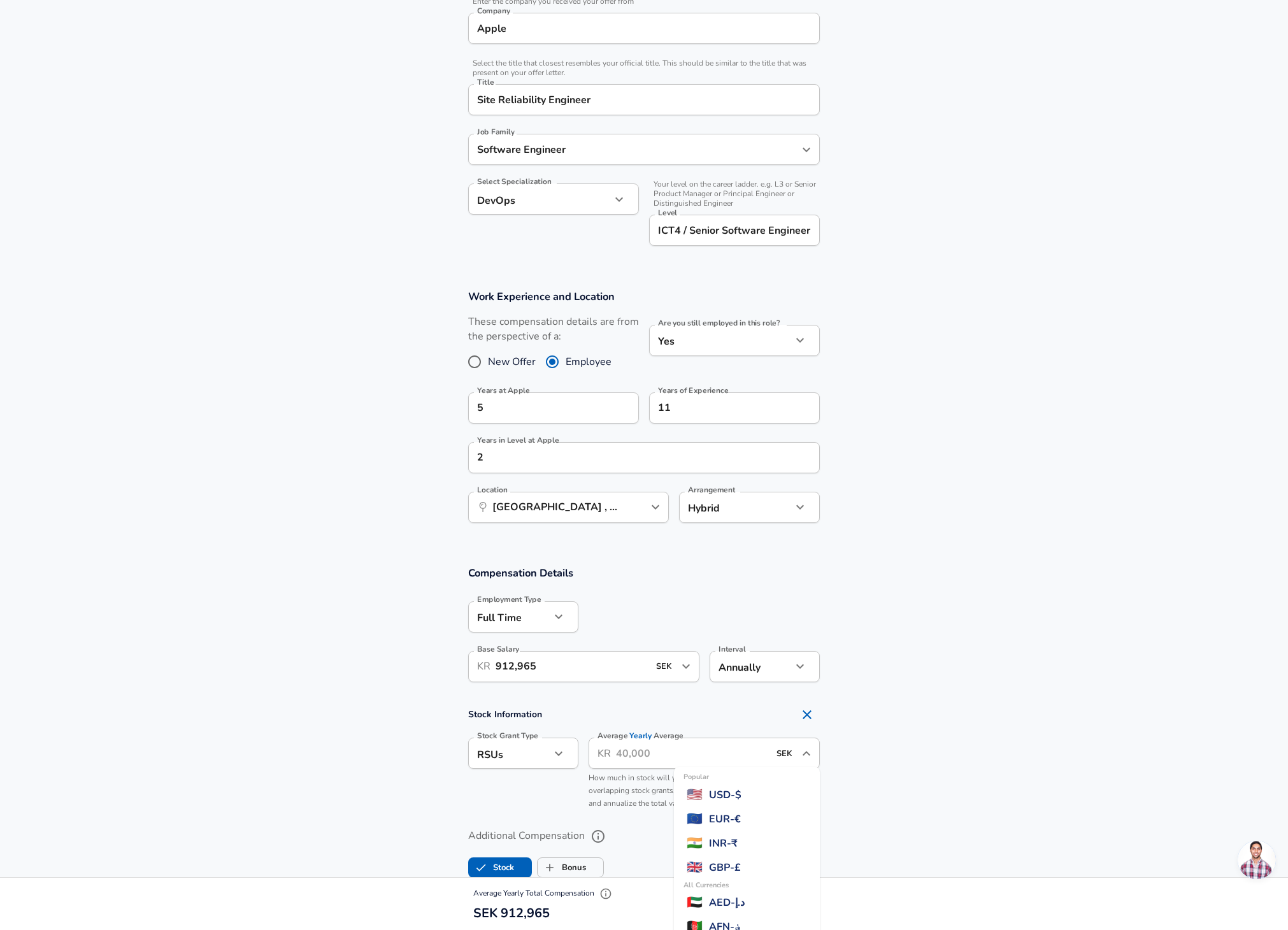
click at [772, 753] on input "SEK" at bounding box center [785, 753] width 25 height 20
click at [739, 752] on input "Average Yearly Average" at bounding box center [692, 753] width 153 height 31
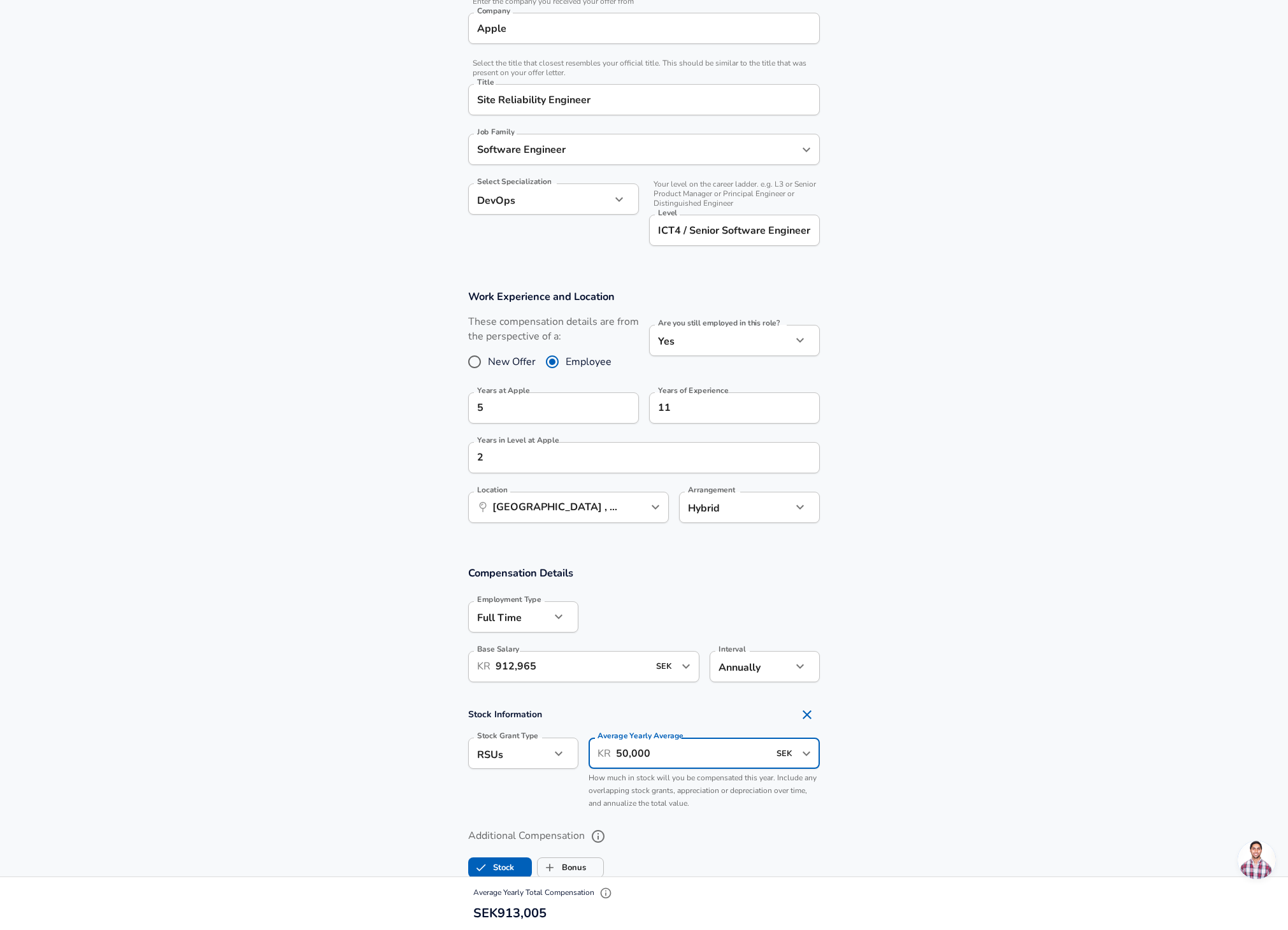
type input "500,000"
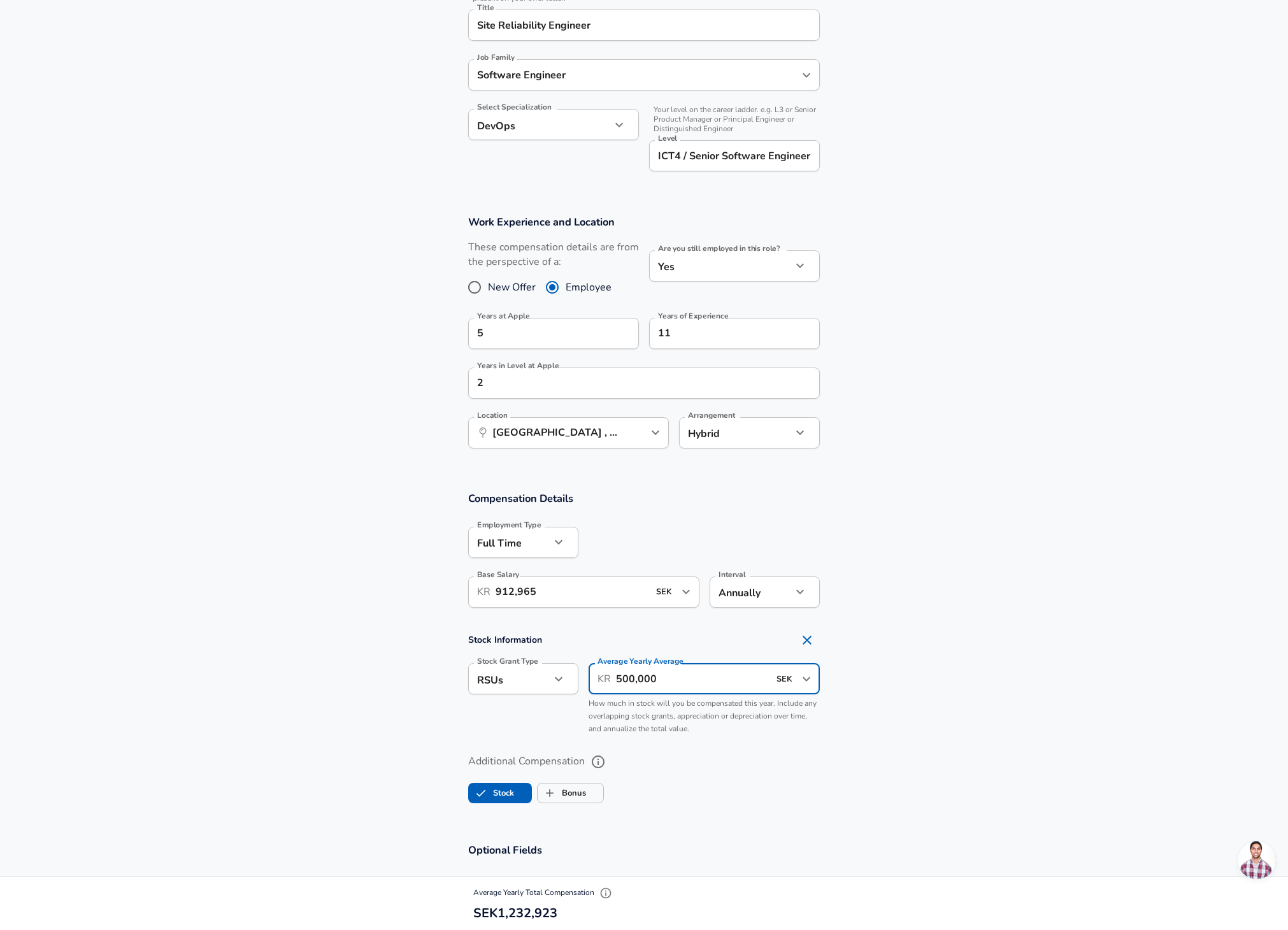
scroll to position [345, 0]
click at [567, 785] on label "Bonus" at bounding box center [562, 793] width 49 height 24
checkbox input "true"
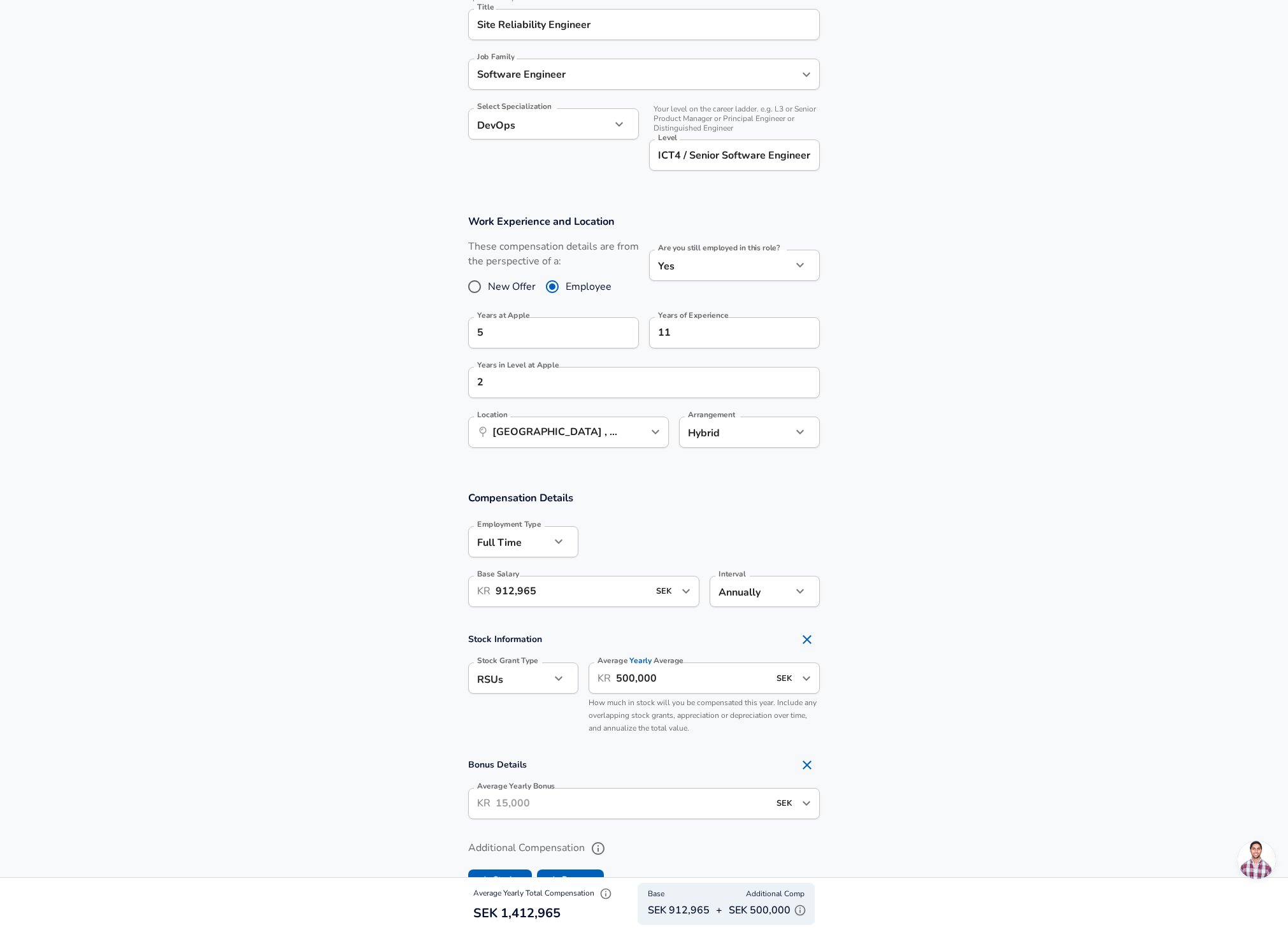
click at [579, 801] on input "Average Yearly Bonus" at bounding box center [633, 803] width 274 height 31
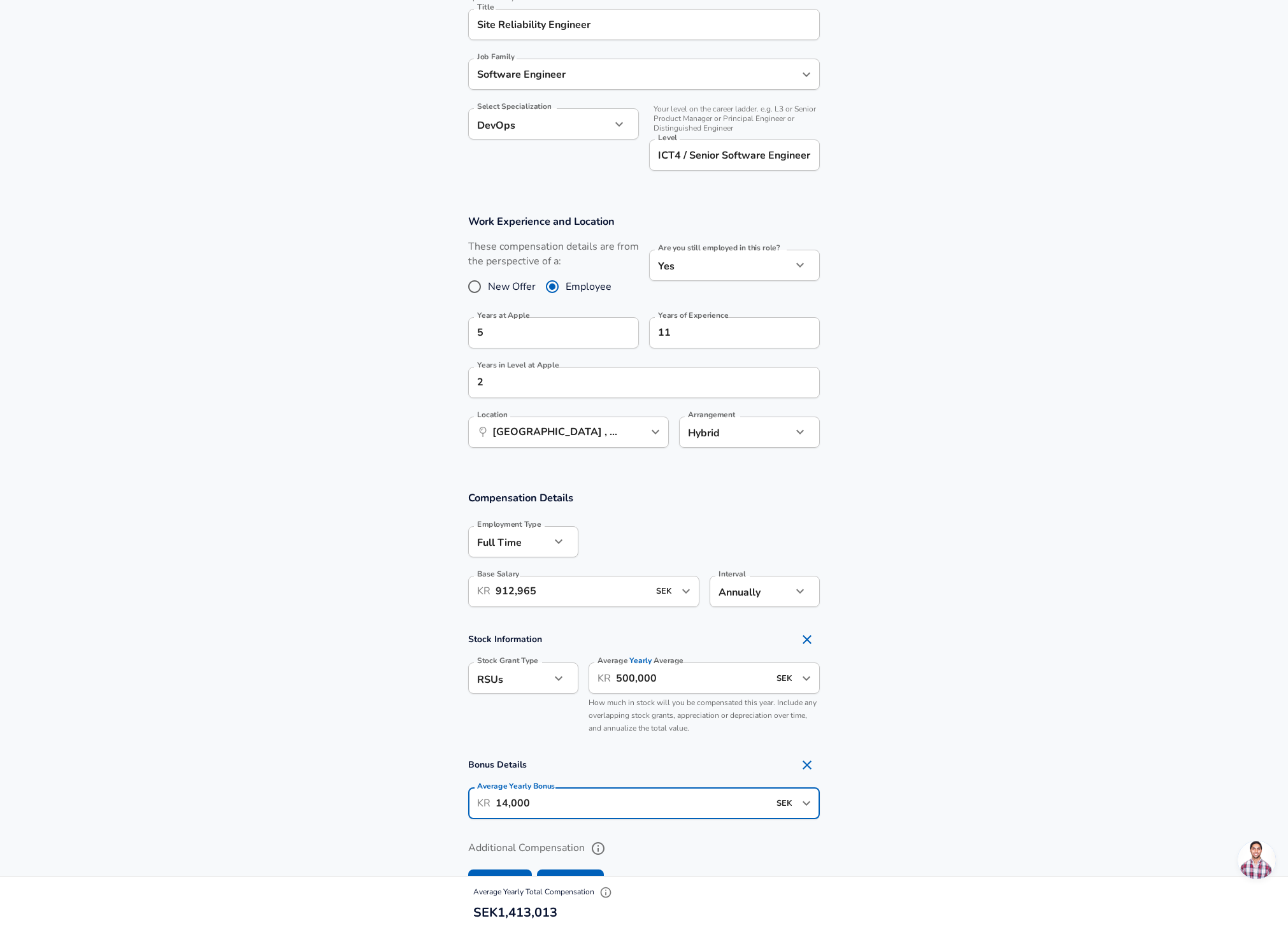
type input "140,000"
click at [1040, 802] on section "Bonus Details Average Yearly Bonus ​ KR 140,000 SEK ​ Average Yearly Bonus" at bounding box center [644, 790] width 1288 height 75
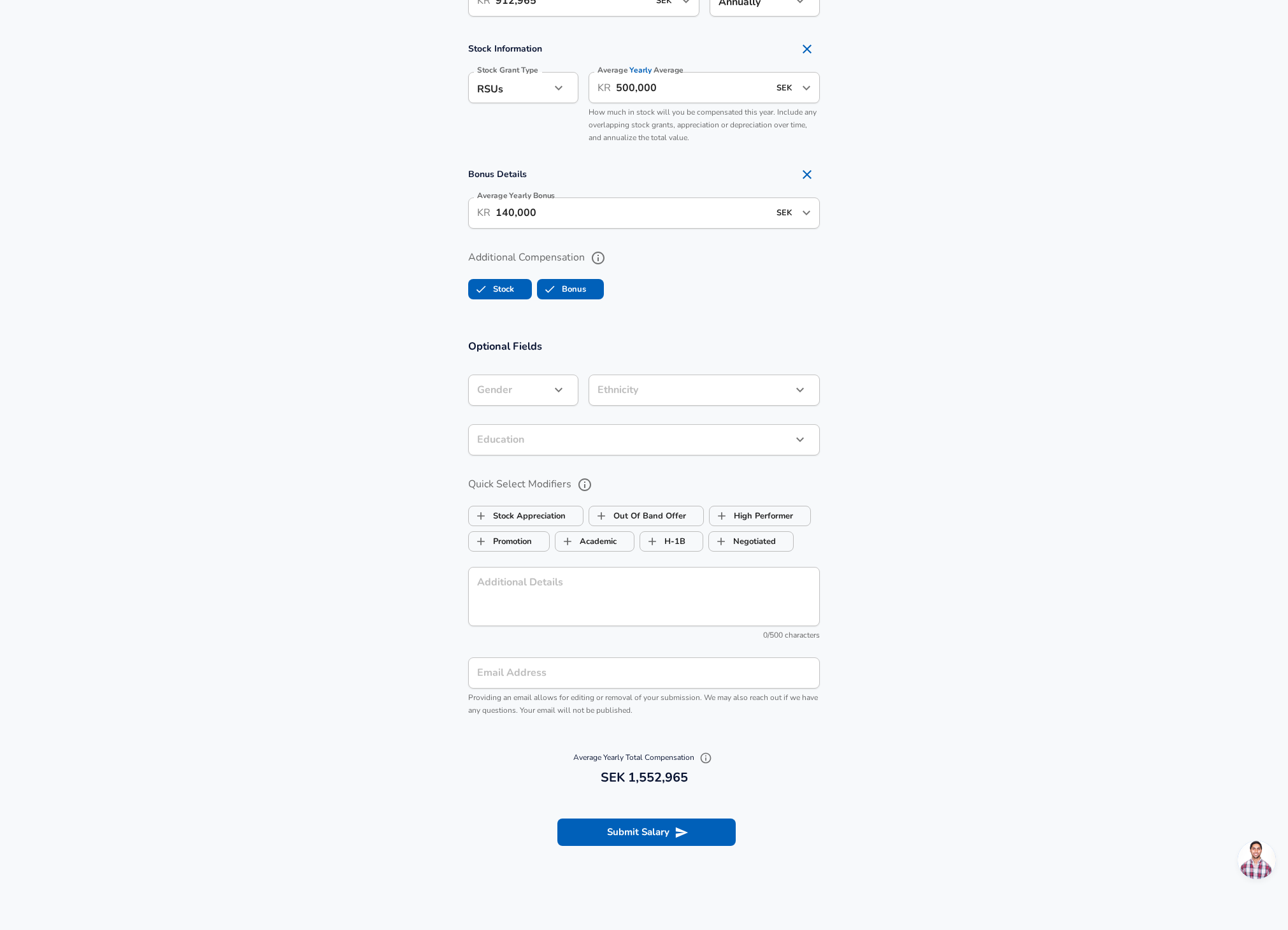
scroll to position [940, 0]
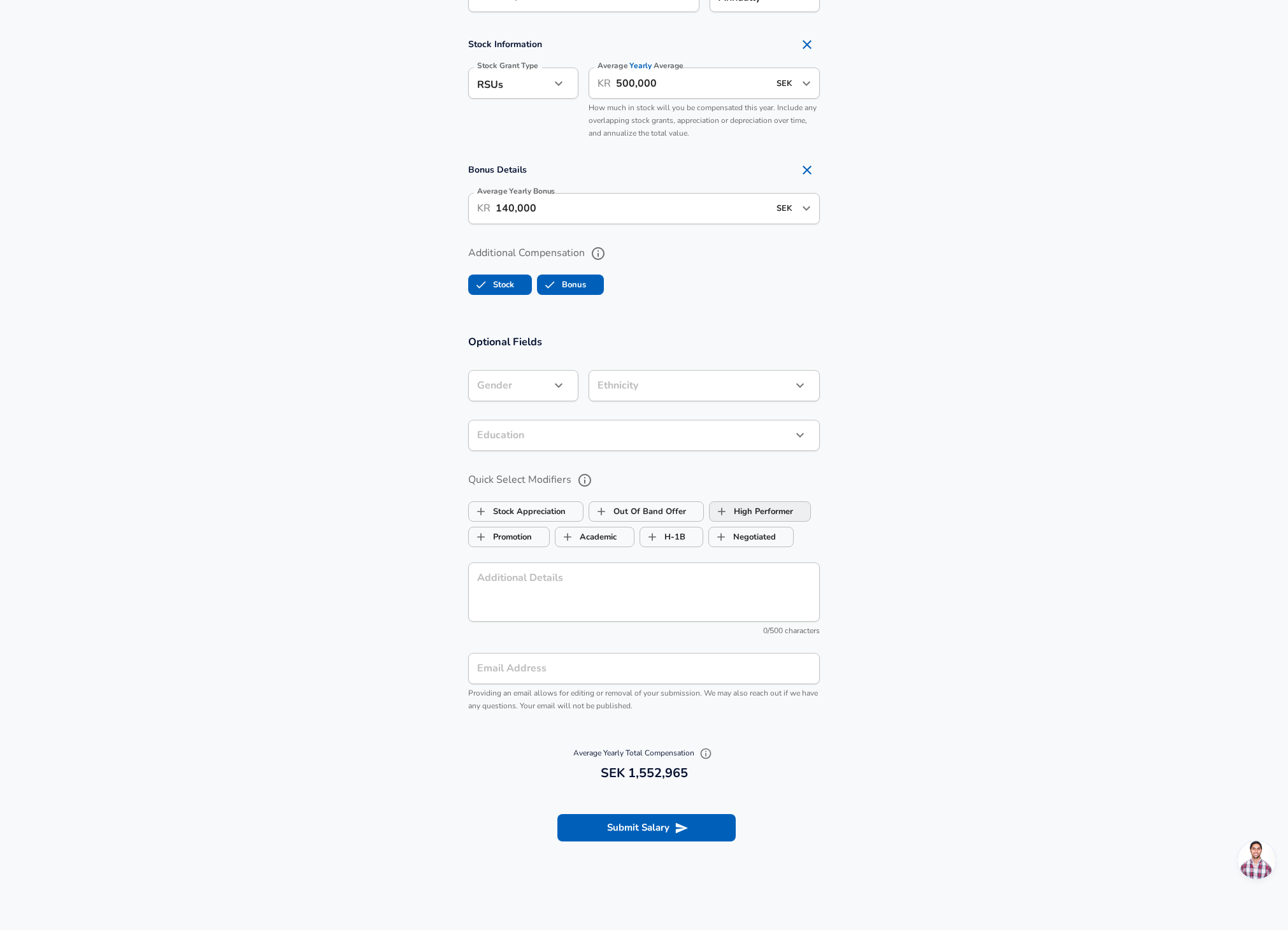
click at [761, 506] on label "High Performer" at bounding box center [751, 512] width 83 height 24
checkbox input "true"
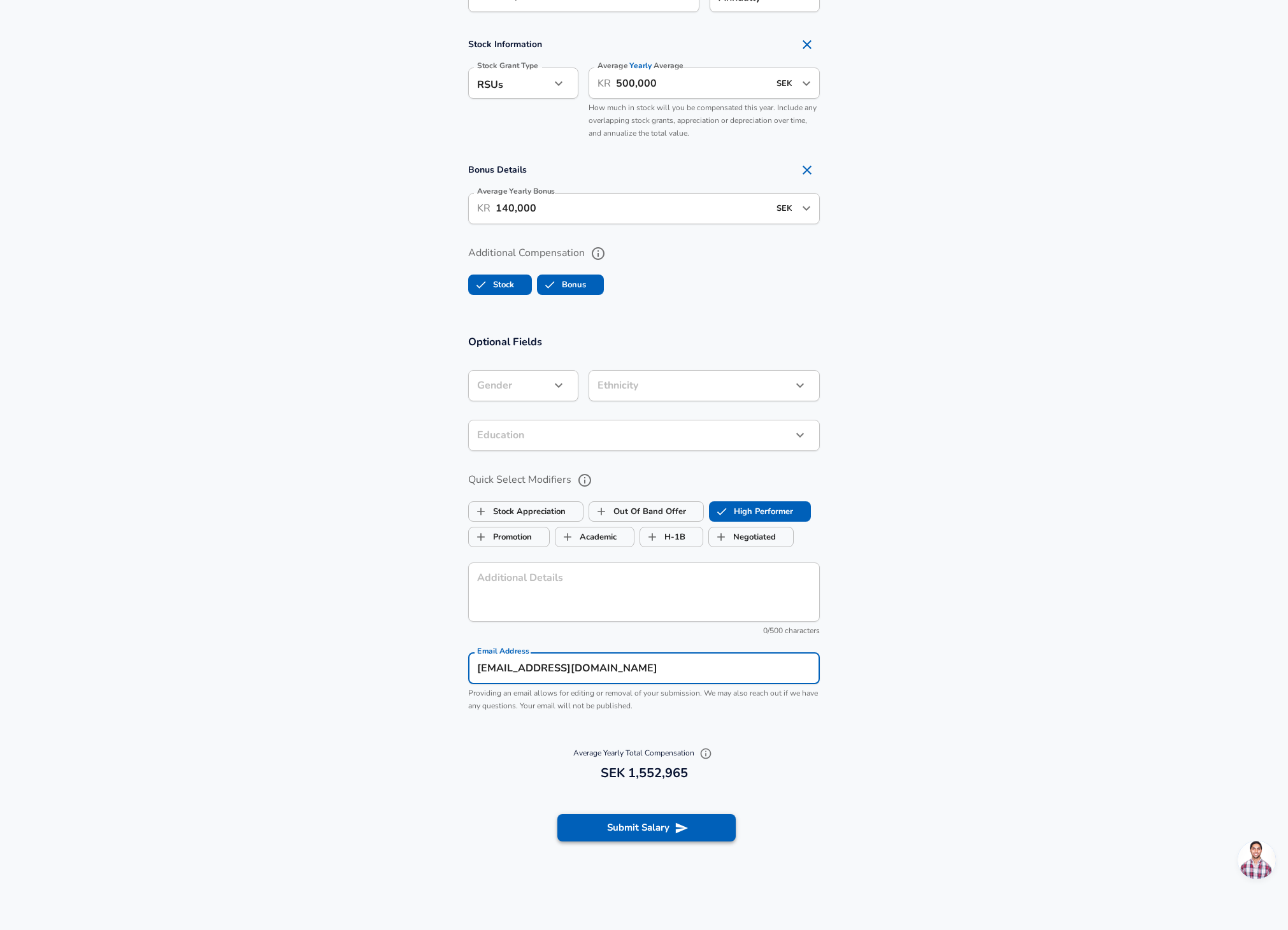
type input "[EMAIL_ADDRESS][DOMAIN_NAME]"
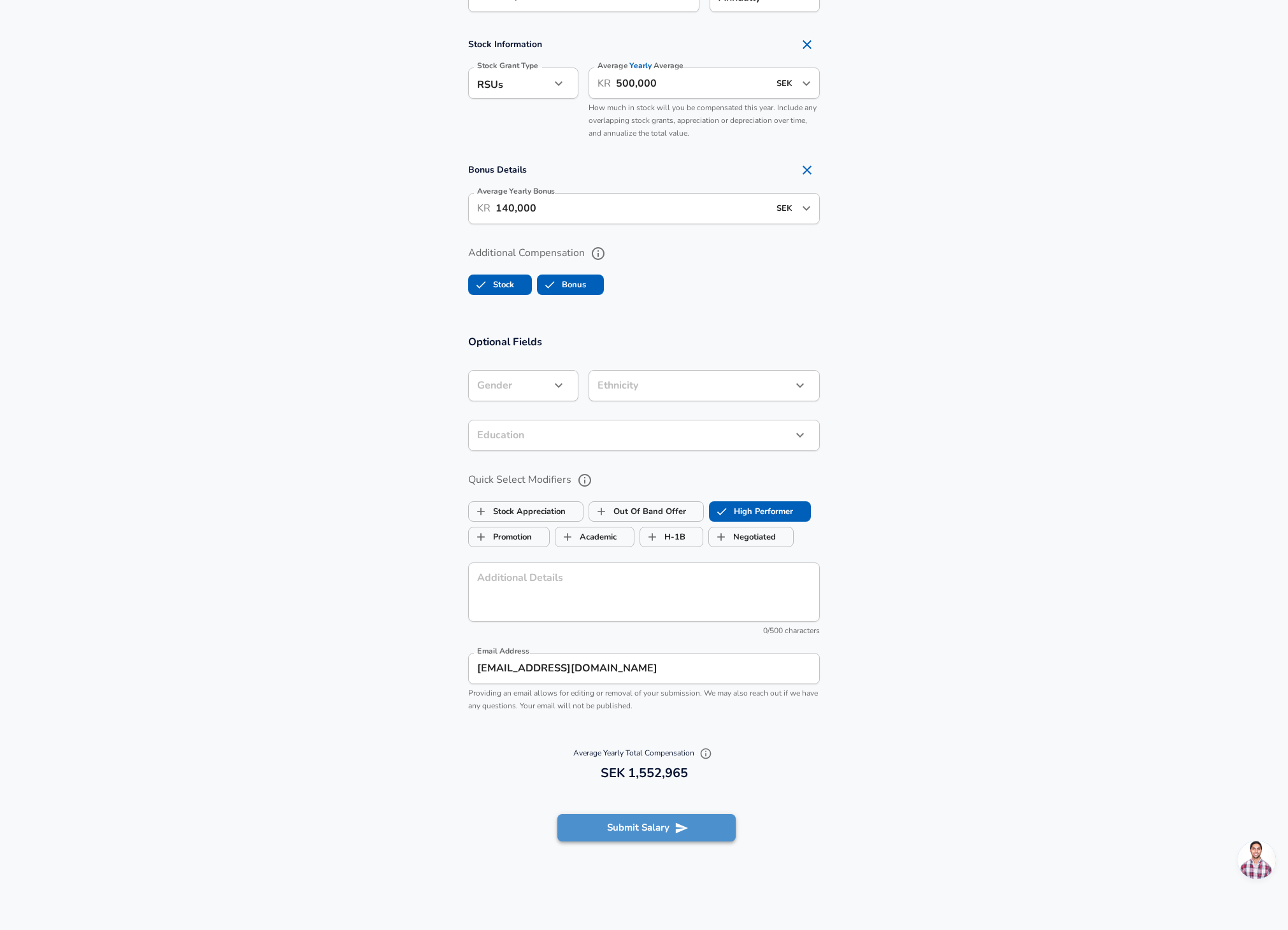
click at [654, 820] on button "Submit Salary" at bounding box center [647, 828] width 178 height 27
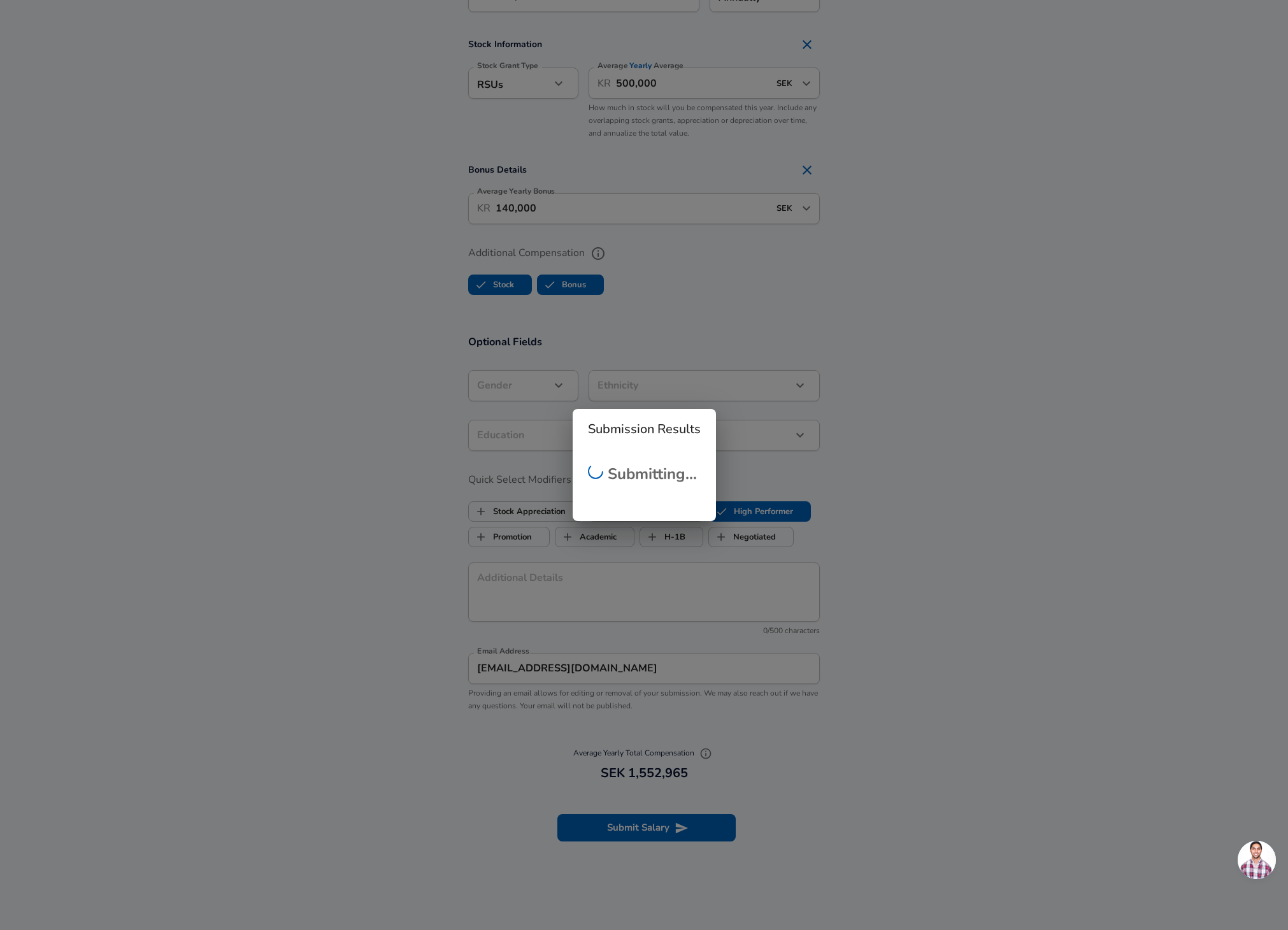
checkbox input "false"
